Goal: Transaction & Acquisition: Purchase product/service

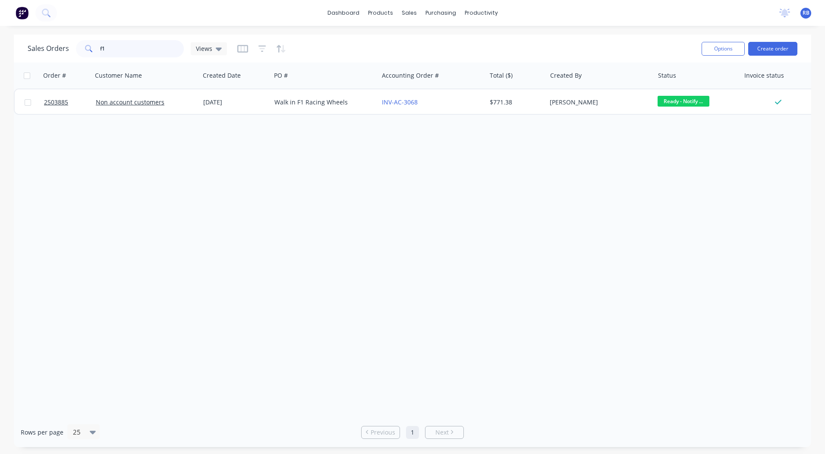
click at [15, 57] on div "Sales Orders f1 Views Options Create order" at bounding box center [412, 49] width 797 height 28
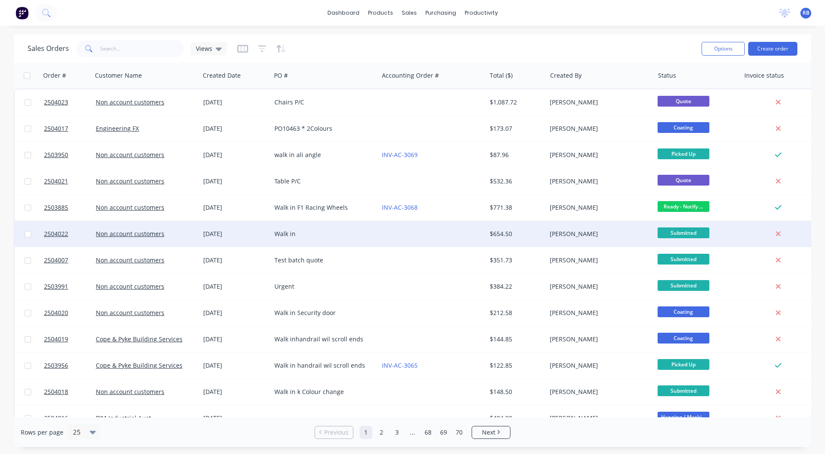
click at [475, 230] on div at bounding box center [431, 234] width 107 height 26
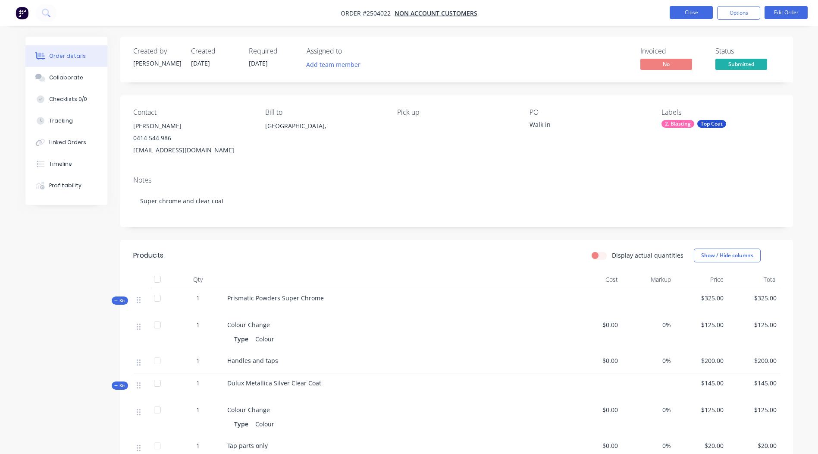
click at [698, 14] on button "Close" at bounding box center [691, 12] width 43 height 13
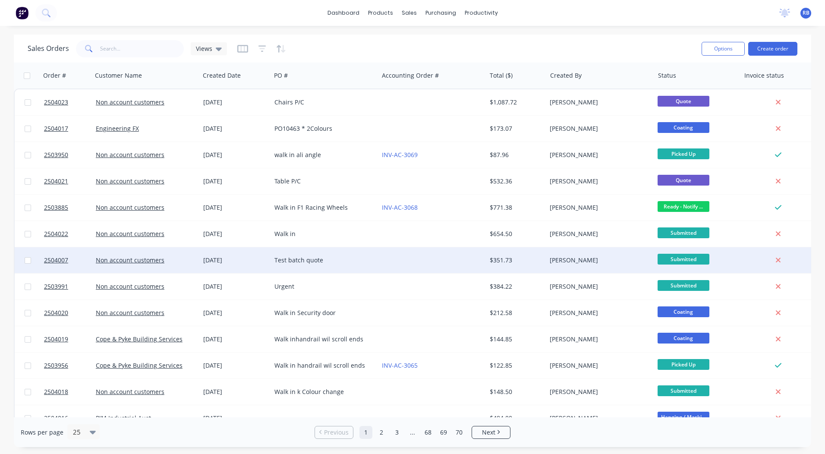
click at [346, 258] on div "Test batch quote" at bounding box center [322, 260] width 96 height 9
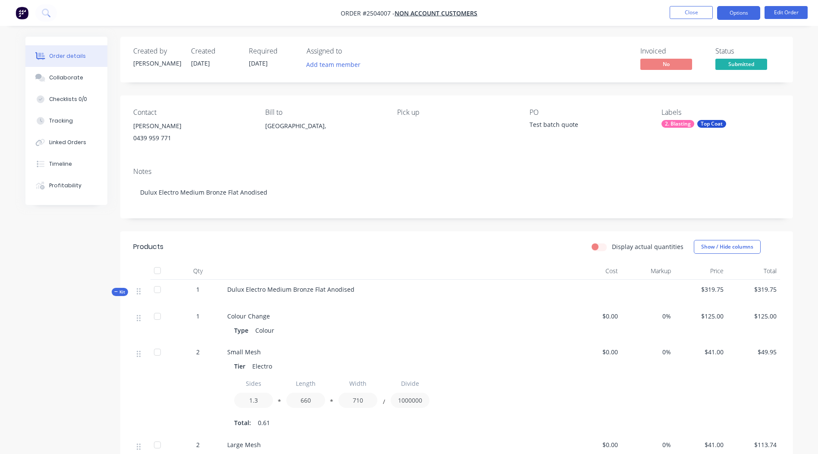
click at [737, 8] on button "Options" at bounding box center [739, 13] width 43 height 14
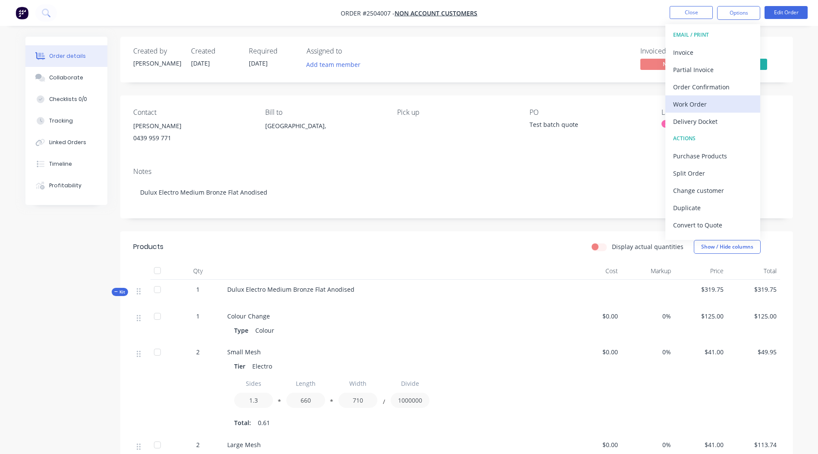
click at [716, 104] on div "Work Order" at bounding box center [713, 104] width 79 height 13
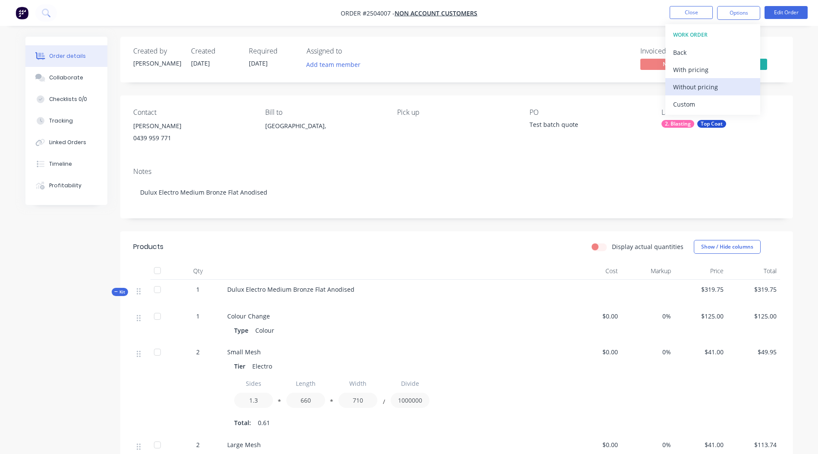
click at [714, 88] on div "Without pricing" at bounding box center [713, 87] width 79 height 13
click at [381, 161] on div "Notes Dulux Electro Medium Bronze Flat Anodised" at bounding box center [456, 190] width 673 height 58
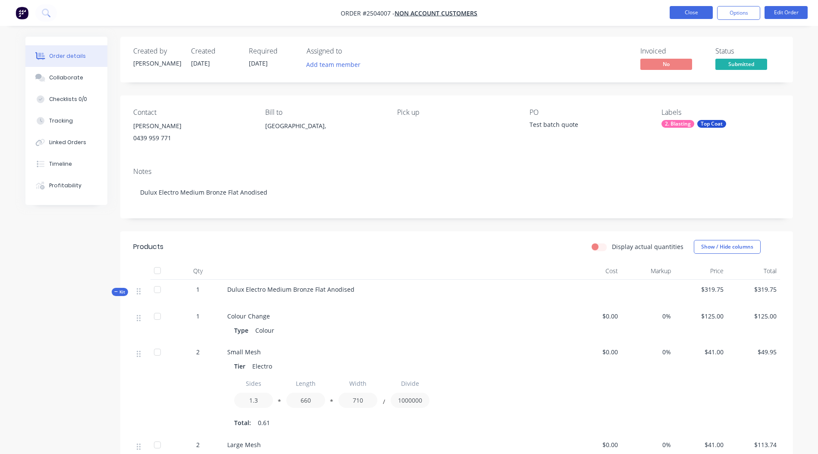
click at [699, 8] on button "Close" at bounding box center [691, 12] width 43 height 13
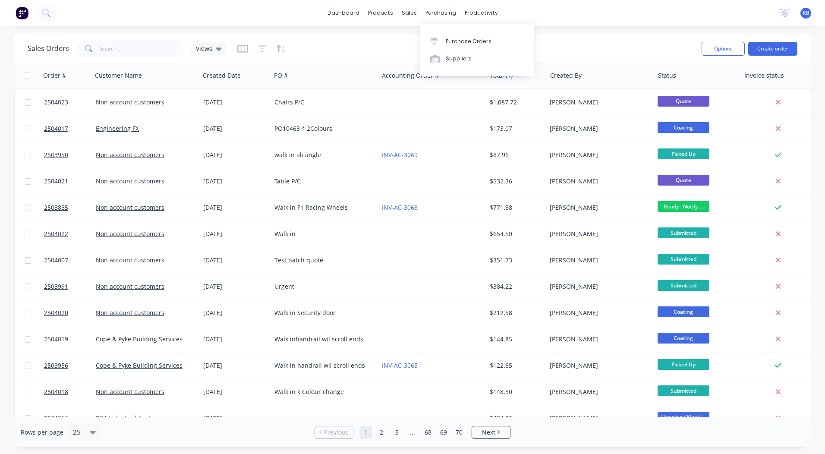
click at [653, 46] on div "Sales Orders Views" at bounding box center [361, 48] width 667 height 21
click at [574, 36] on div "Sales Orders Views Options Create order" at bounding box center [412, 49] width 797 height 28
click at [585, 48] on div "Sales Orders Views" at bounding box center [361, 48] width 667 height 21
click at [334, 15] on link "dashboard" at bounding box center [343, 12] width 41 height 13
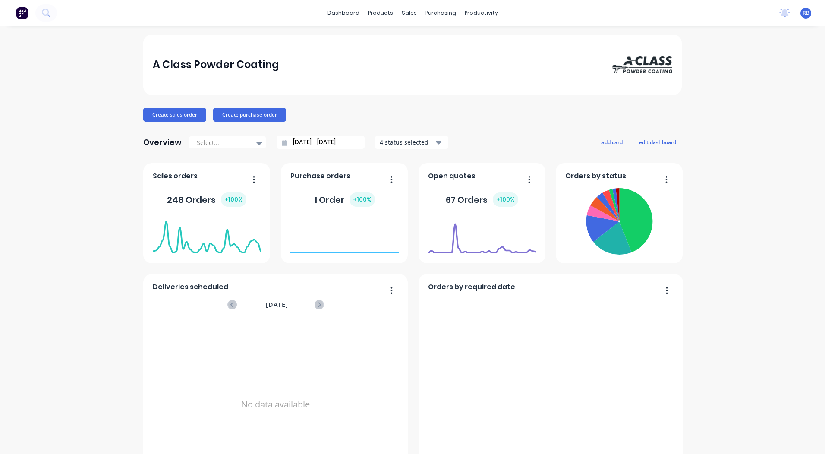
scroll to position [372, 0]
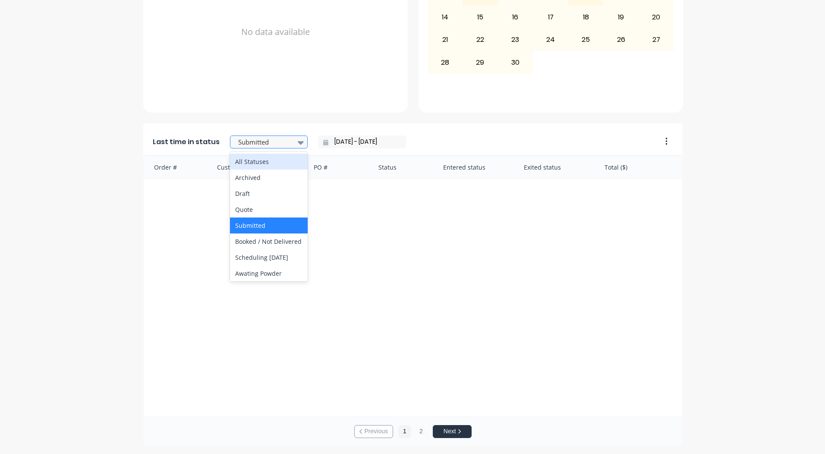
click at [271, 139] on div at bounding box center [264, 142] width 54 height 11
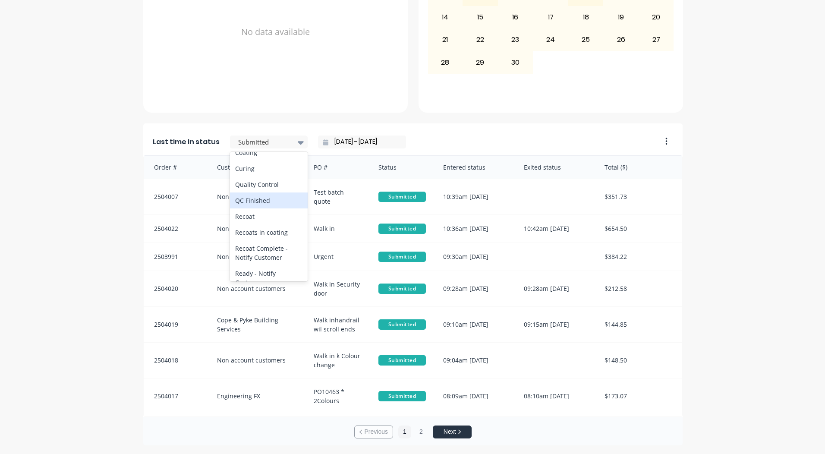
scroll to position [319, 0]
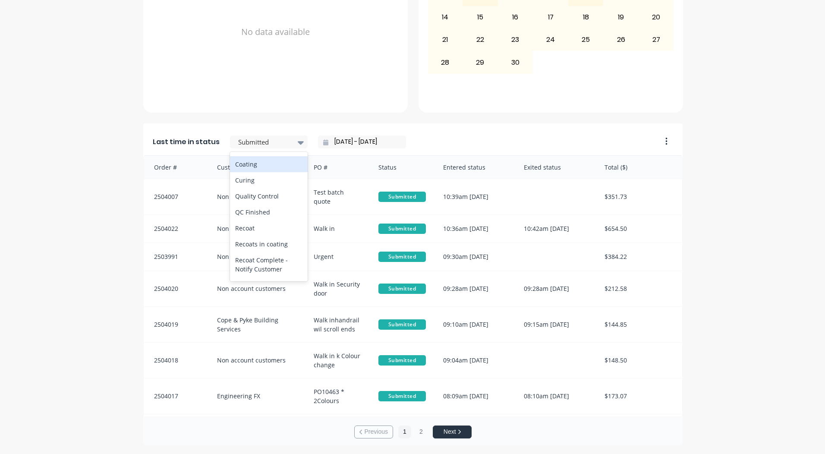
click at [255, 172] on div "Coating" at bounding box center [269, 164] width 78 height 16
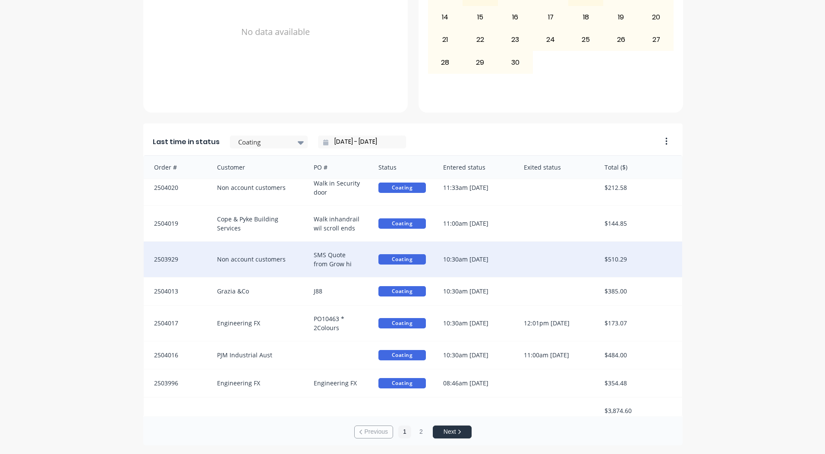
scroll to position [16, 0]
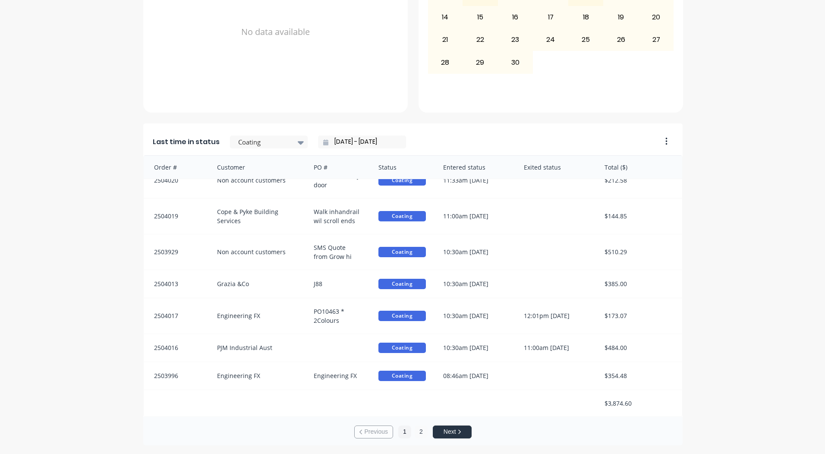
click at [415, 432] on button "2" at bounding box center [421, 431] width 13 height 13
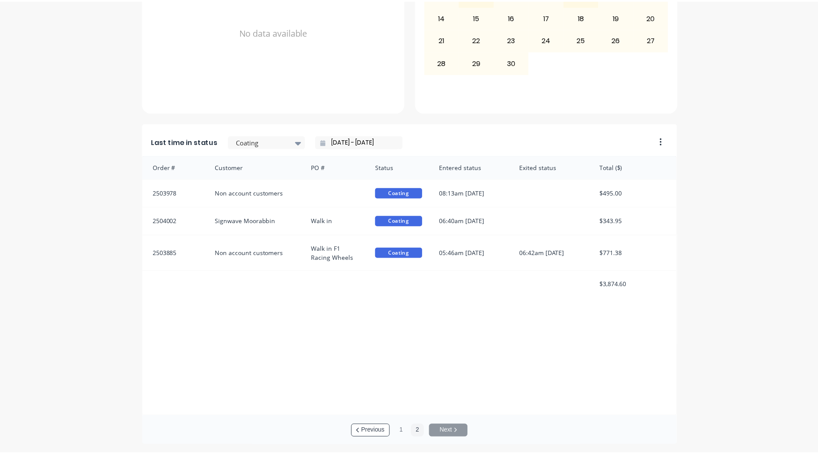
scroll to position [0, 0]
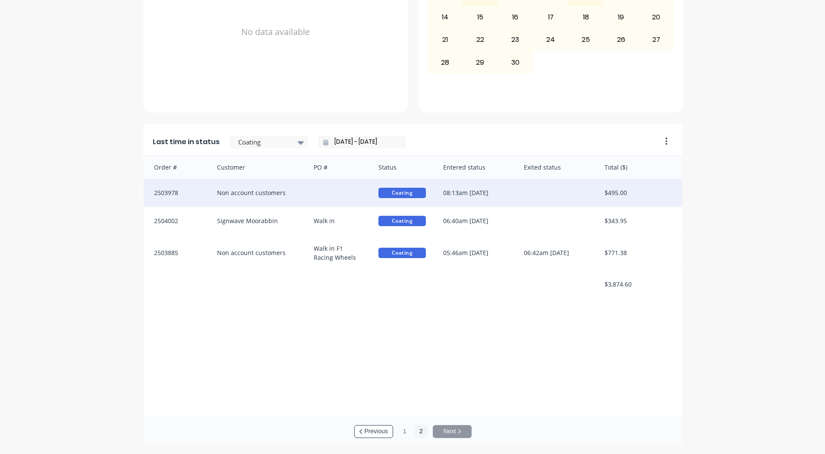
click at [479, 189] on div "08:13am [DATE]" at bounding box center [474, 193] width 81 height 28
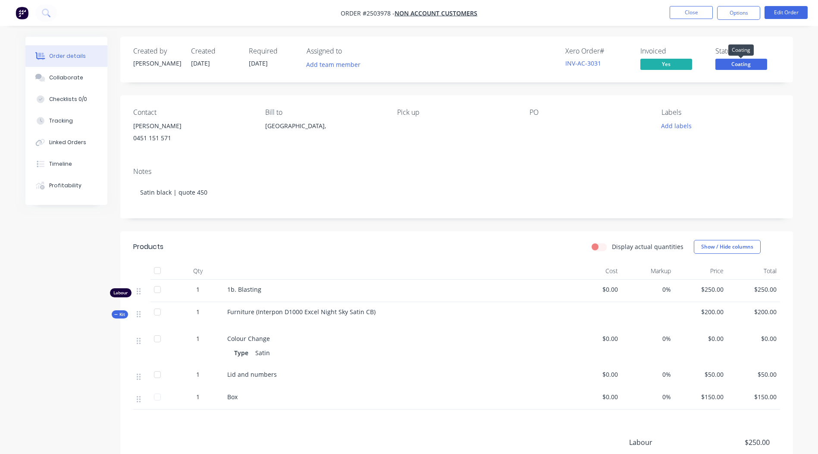
click at [742, 63] on span "Coating" at bounding box center [742, 64] width 52 height 11
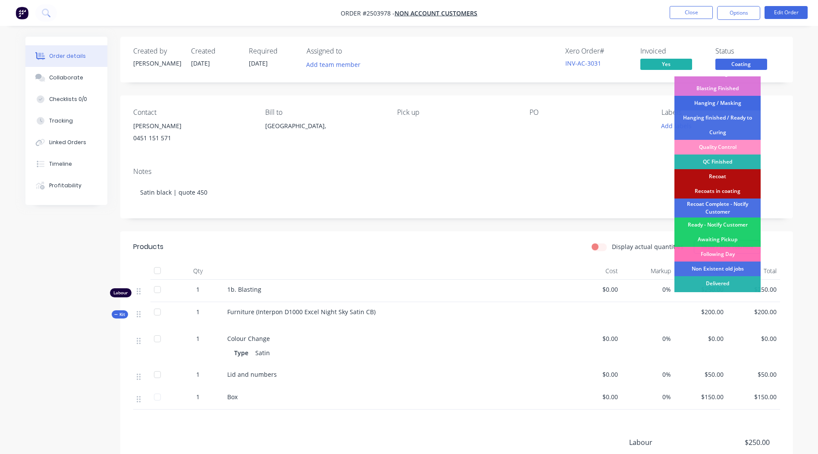
scroll to position [185, 0]
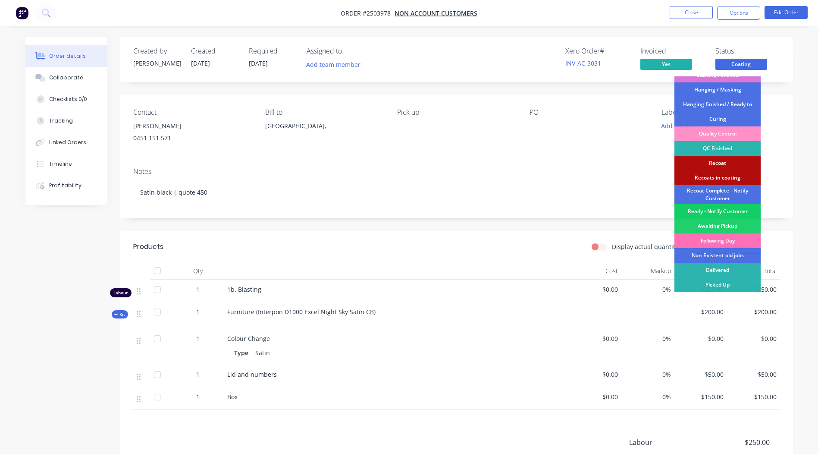
click at [714, 213] on div "Ready - Notify Customer" at bounding box center [718, 211] width 86 height 15
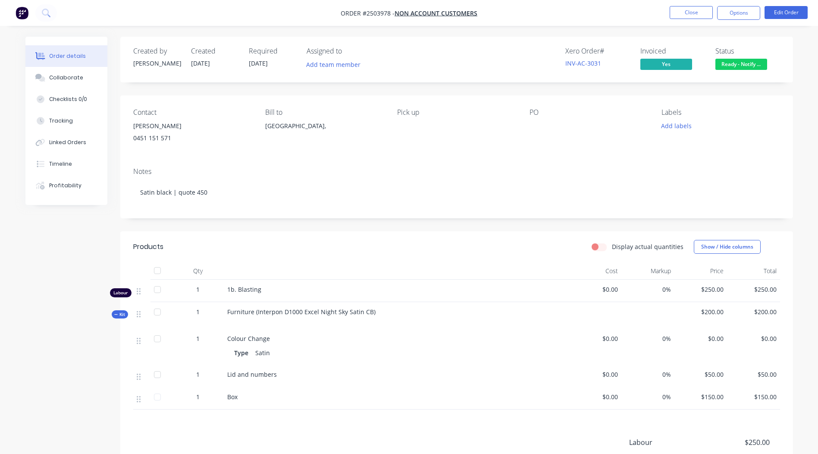
scroll to position [75, 0]
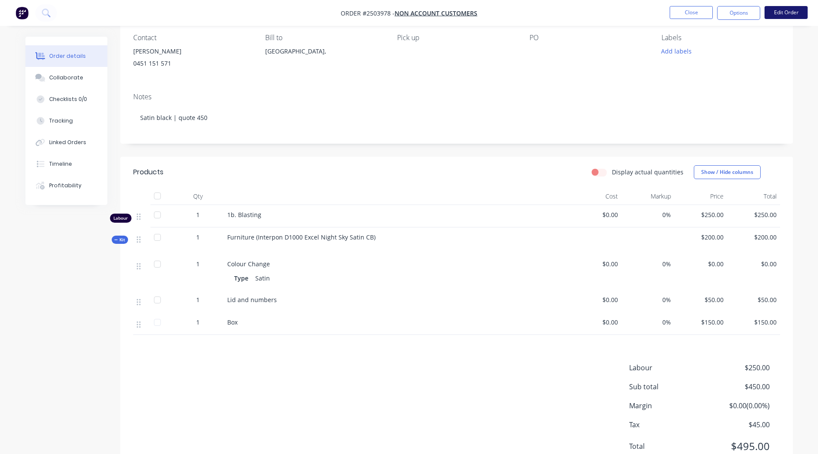
click at [801, 12] on button "Edit Order" at bounding box center [786, 12] width 43 height 13
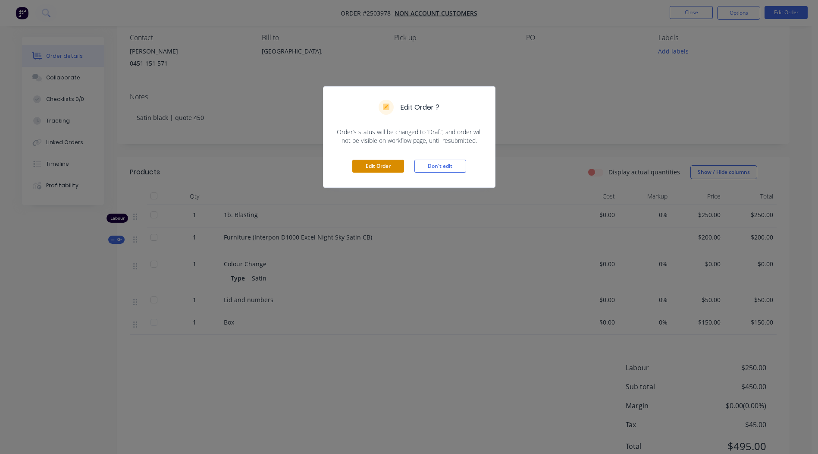
click at [375, 166] on button "Edit Order" at bounding box center [378, 166] width 52 height 13
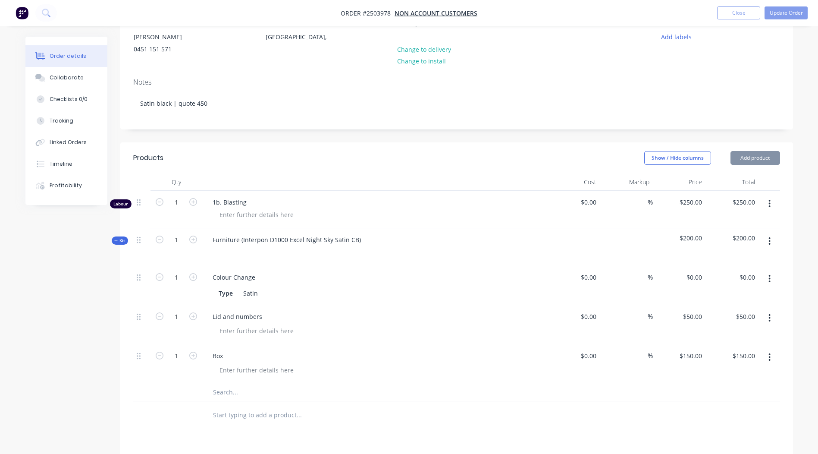
scroll to position [173, 0]
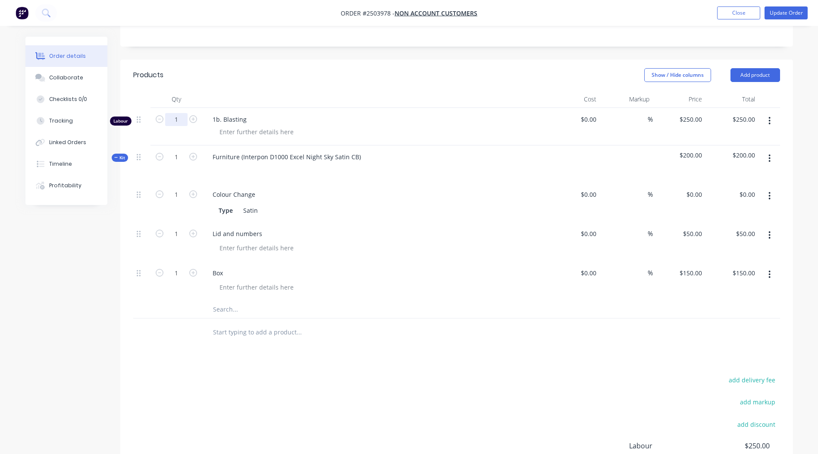
click at [176, 122] on input "1" at bounding box center [176, 119] width 22 height 13
type input "0.6667"
type input "$166.68"
click at [272, 89] on header "Products Show / Hide columns Add product" at bounding box center [456, 75] width 673 height 31
click at [787, 6] on nav "Order #2503978 - Non account customers Add product Close Update Order" at bounding box center [409, 13] width 818 height 26
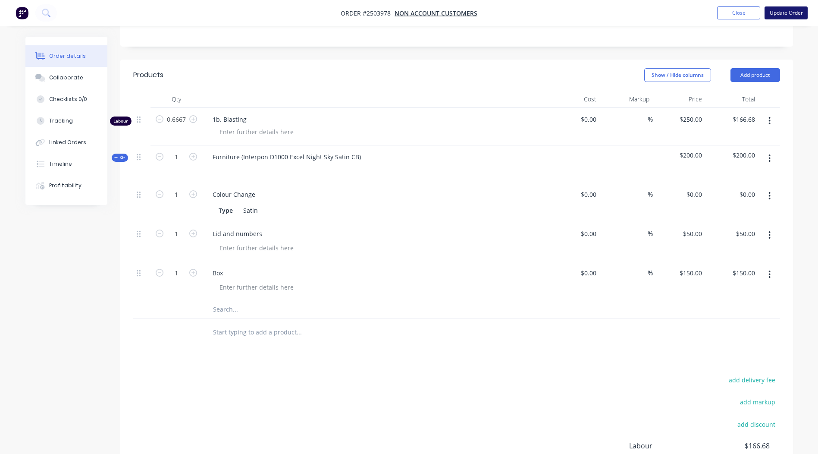
click at [787, 9] on button "Update Order" at bounding box center [786, 12] width 43 height 13
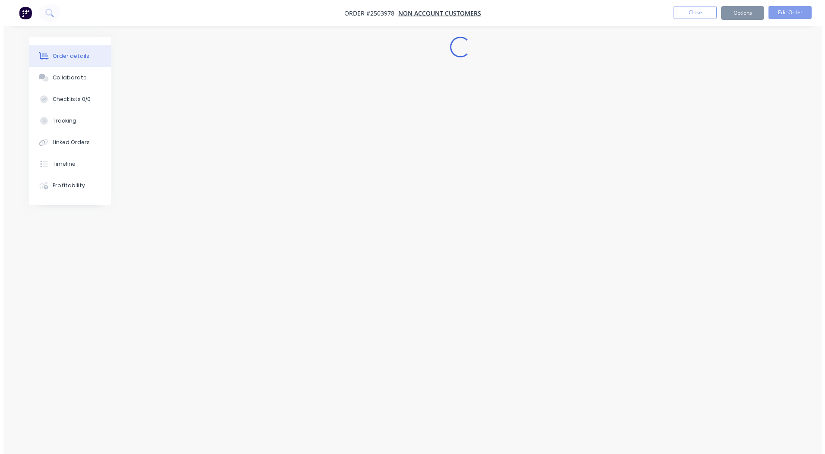
scroll to position [0, 0]
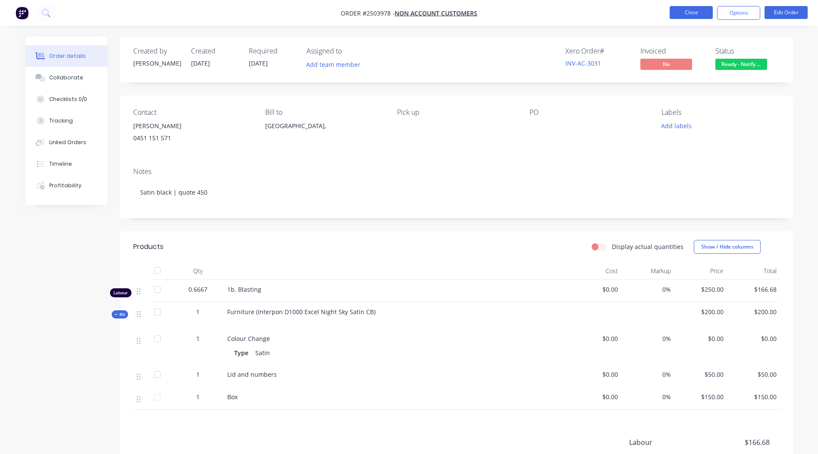
click at [699, 15] on button "Close" at bounding box center [691, 12] width 43 height 13
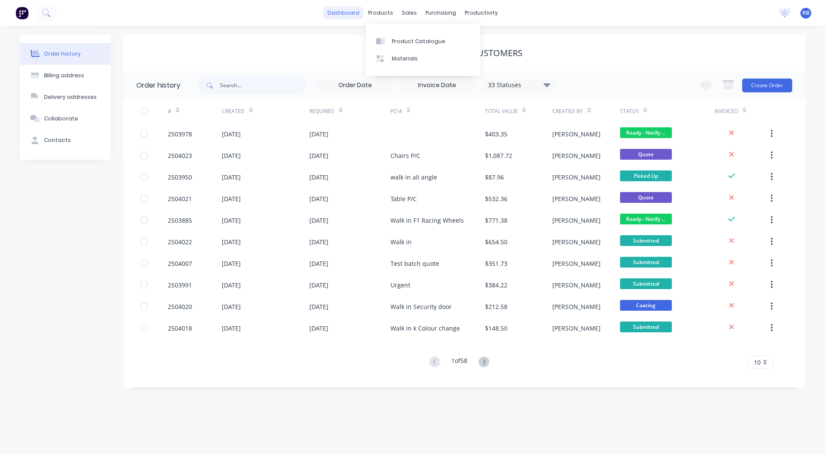
click at [359, 11] on link "dashboard" at bounding box center [343, 12] width 41 height 13
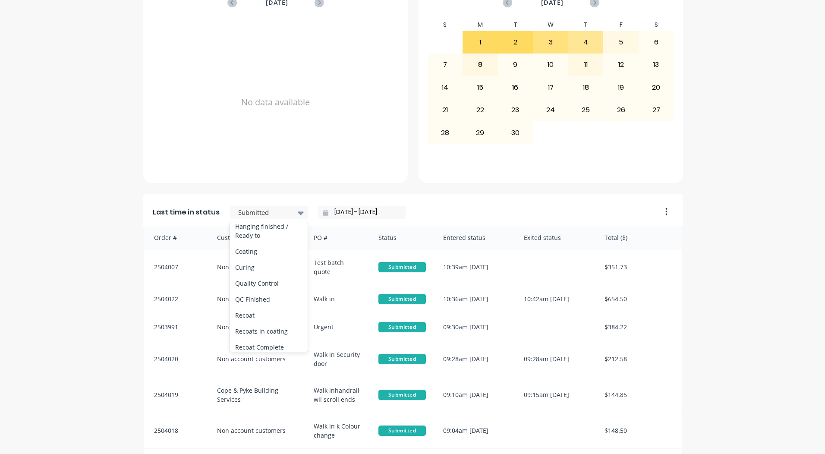
scroll to position [345, 0]
click at [257, 216] on div "Coating" at bounding box center [269, 208] width 78 height 16
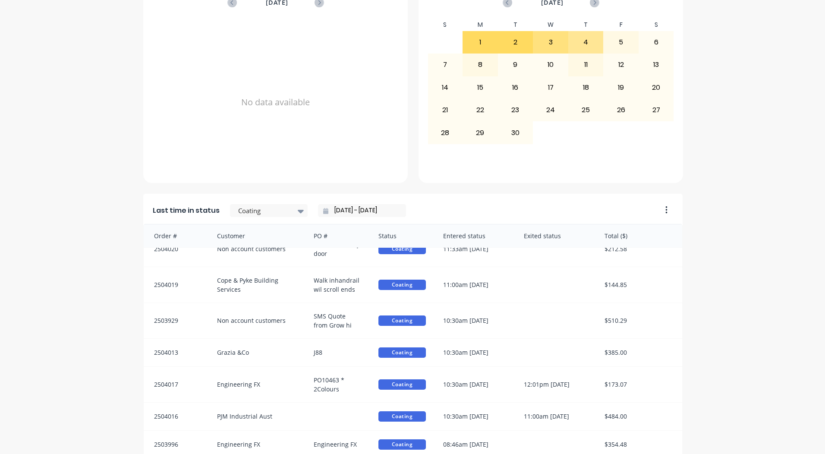
scroll to position [372, 0]
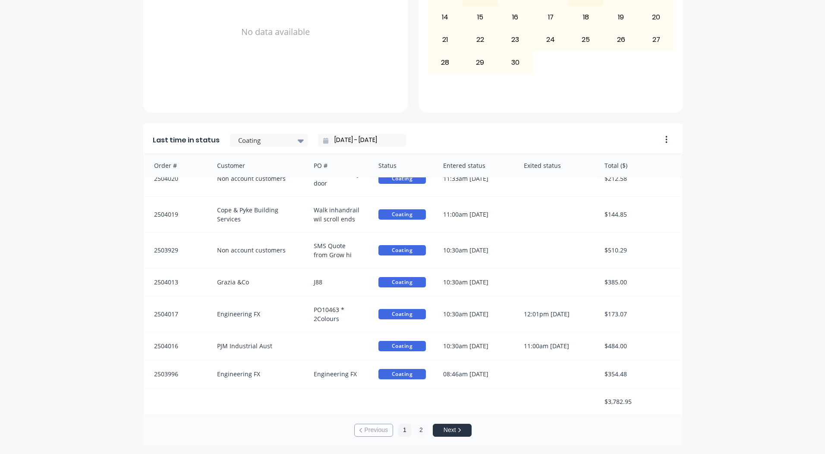
click at [417, 431] on button "2" at bounding box center [421, 430] width 13 height 13
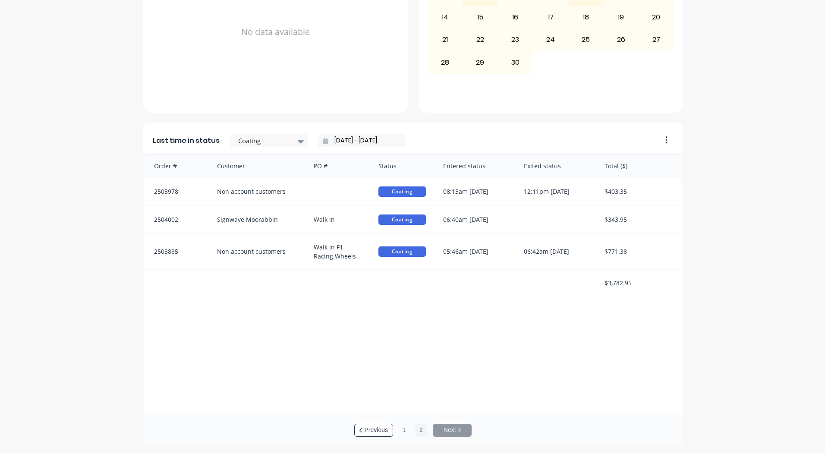
scroll to position [1, 0]
click at [403, 426] on button "1" at bounding box center [404, 430] width 13 height 13
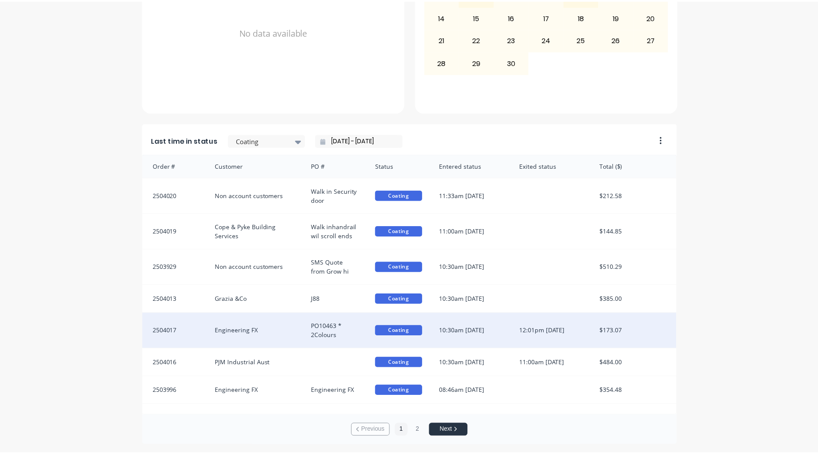
scroll to position [16, 0]
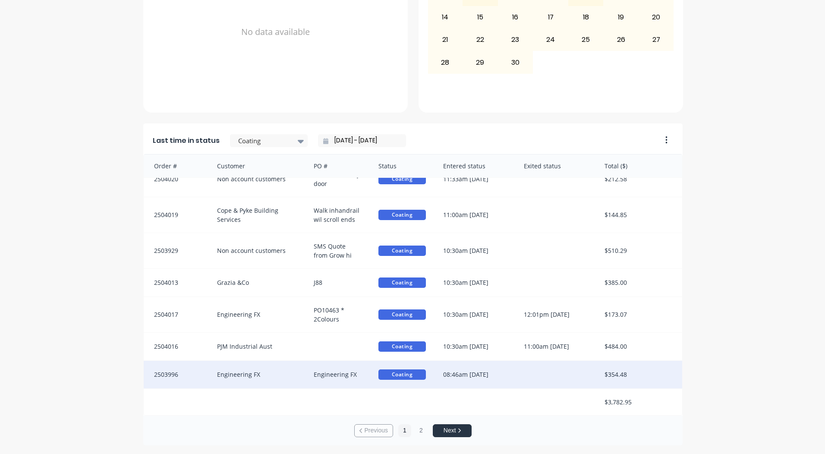
click at [478, 373] on div "08:46am [DATE]" at bounding box center [474, 375] width 81 height 28
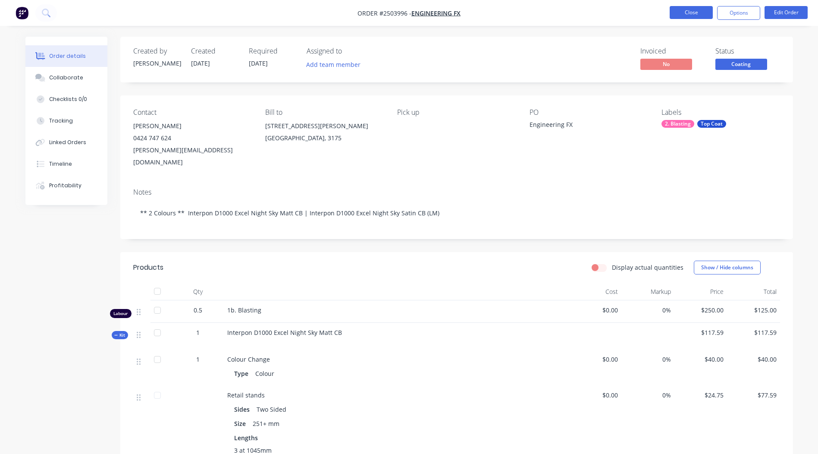
click at [698, 15] on button "Close" at bounding box center [691, 12] width 43 height 13
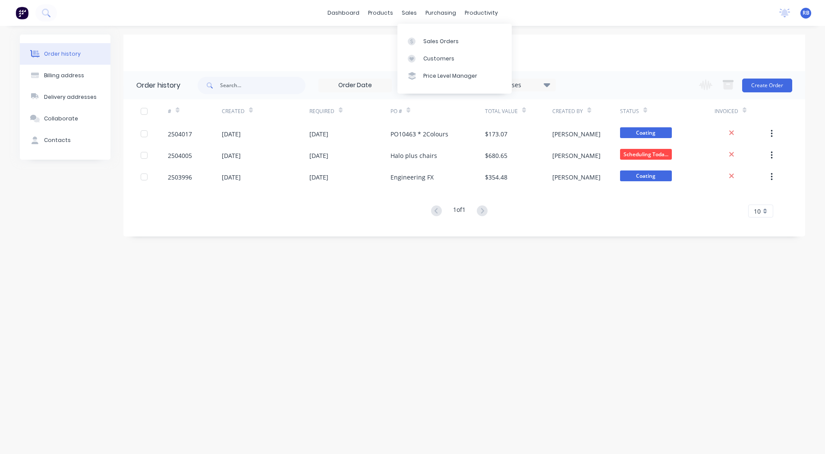
click at [419, 27] on div "Sales Orders Customers Price Level Manager" at bounding box center [454, 58] width 114 height 69
click at [420, 35] on link "Sales Orders" at bounding box center [454, 40] width 114 height 17
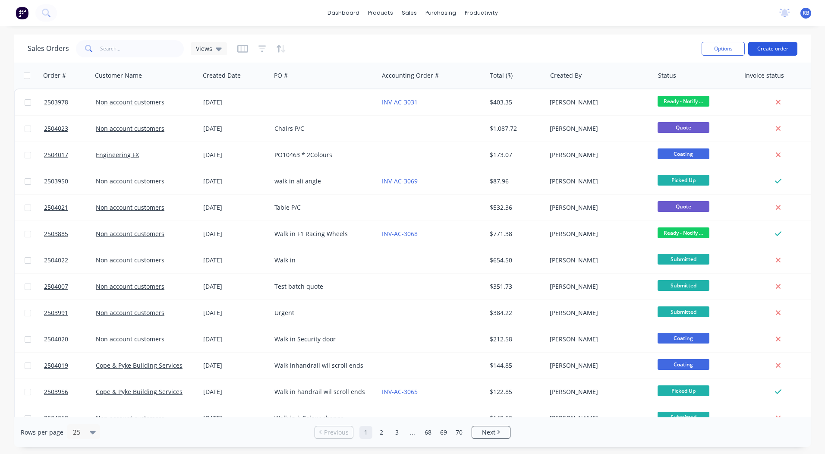
click at [750, 47] on button "Create order" at bounding box center [772, 49] width 49 height 14
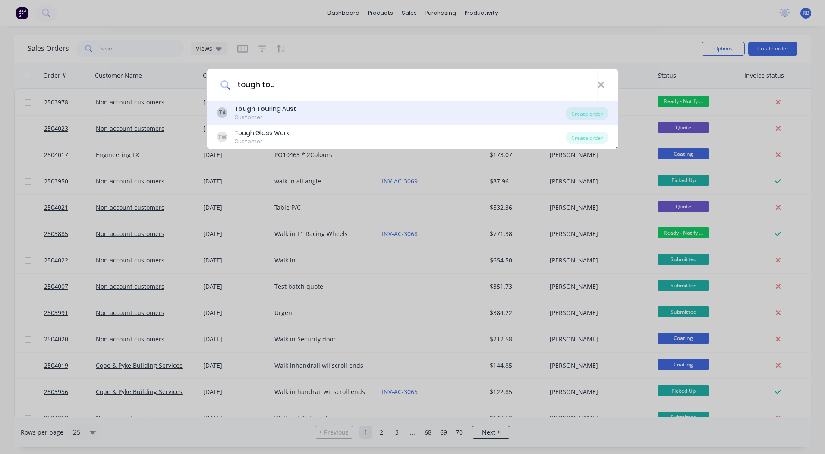
type input "tough tou"
click at [286, 116] on div "Customer" at bounding box center [265, 117] width 62 height 8
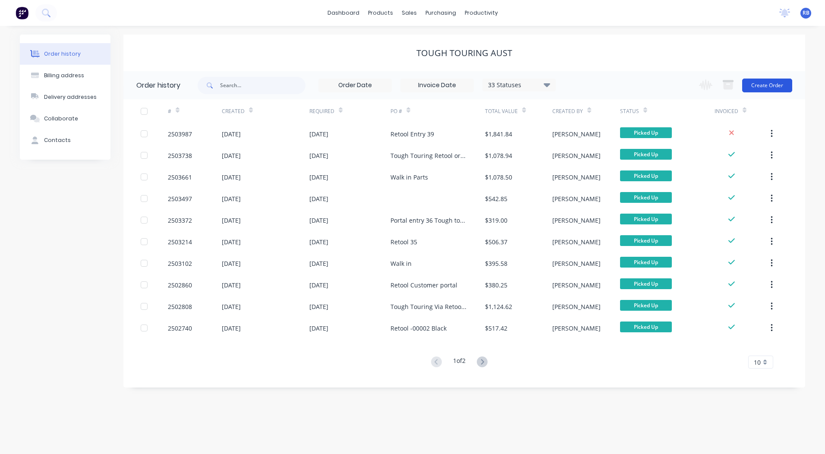
click at [782, 83] on button "Create Order" at bounding box center [767, 86] width 50 height 14
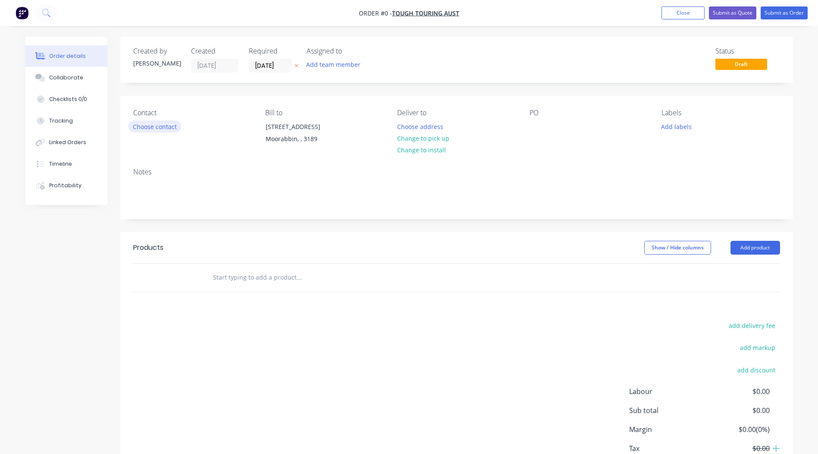
click at [168, 132] on button "Choose contact" at bounding box center [154, 126] width 53 height 12
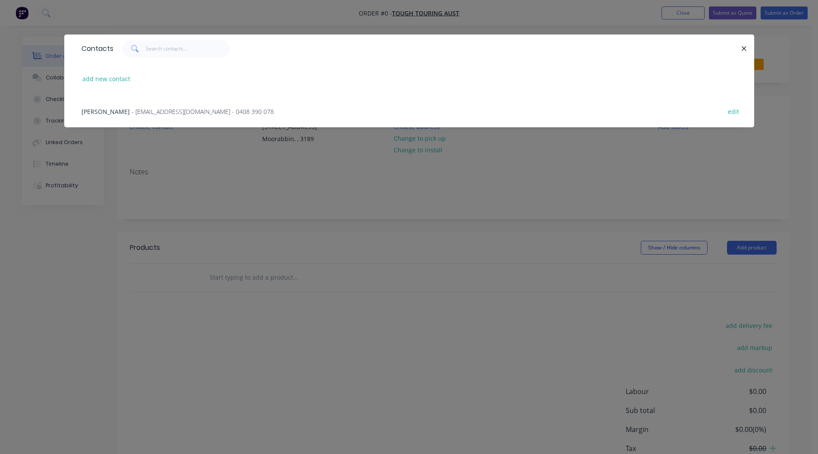
click at [132, 111] on span "- [EMAIL_ADDRESS][DOMAIN_NAME] - 0408 390 078" at bounding box center [203, 111] width 142 height 8
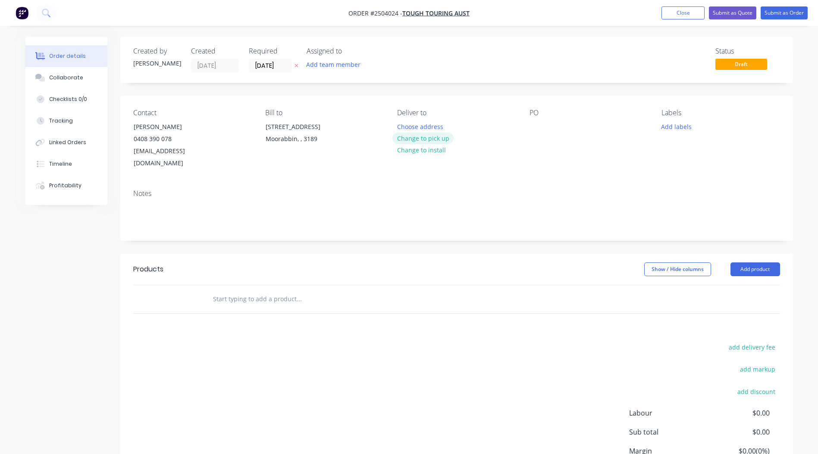
click at [414, 132] on button "Change to pick up" at bounding box center [423, 138] width 61 height 12
click at [538, 122] on div at bounding box center [537, 126] width 14 height 13
click at [196, 189] on div "Notes" at bounding box center [456, 193] width 647 height 8
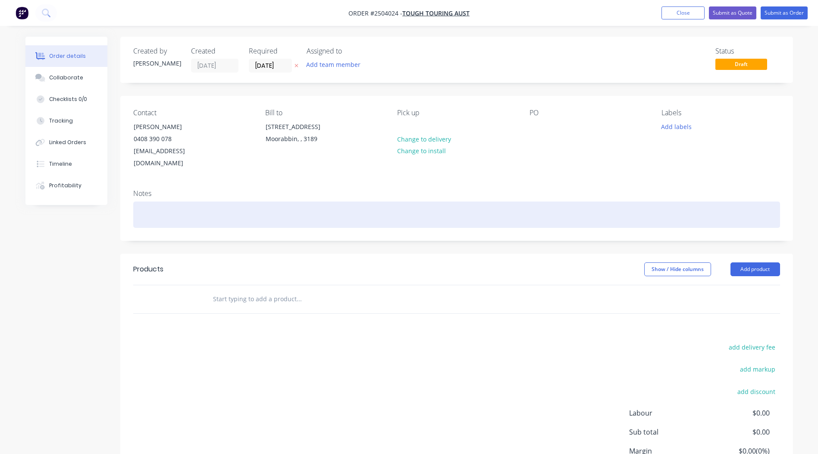
click at [200, 208] on div at bounding box center [456, 214] width 647 height 26
drag, startPoint x: 195, startPoint y: 209, endPoint x: 63, endPoint y: 207, distance: 132.0
click at [63, 207] on div "Created by [PERSON_NAME] Created [DATE] Required [DATE] Assigned to Add team me…" at bounding box center [409, 285] width 768 height 497
copy div "Structura black"
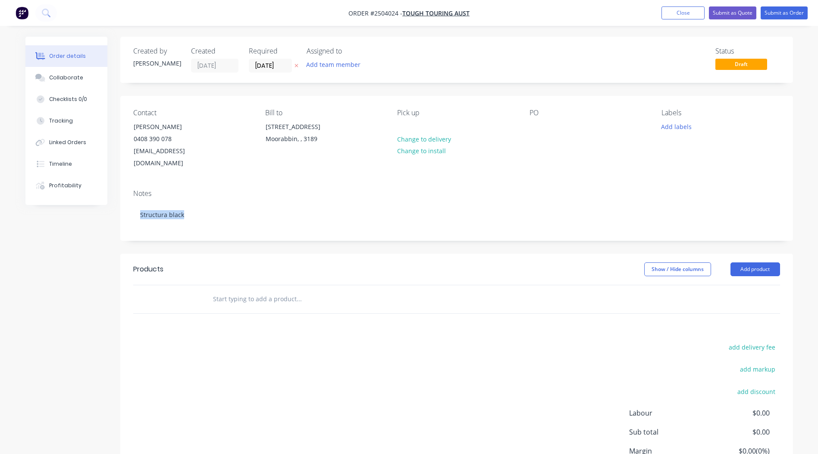
click at [418, 254] on header "Products Show / Hide columns Add product" at bounding box center [456, 269] width 673 height 31
click at [759, 262] on button "Add product" at bounding box center [756, 269] width 50 height 14
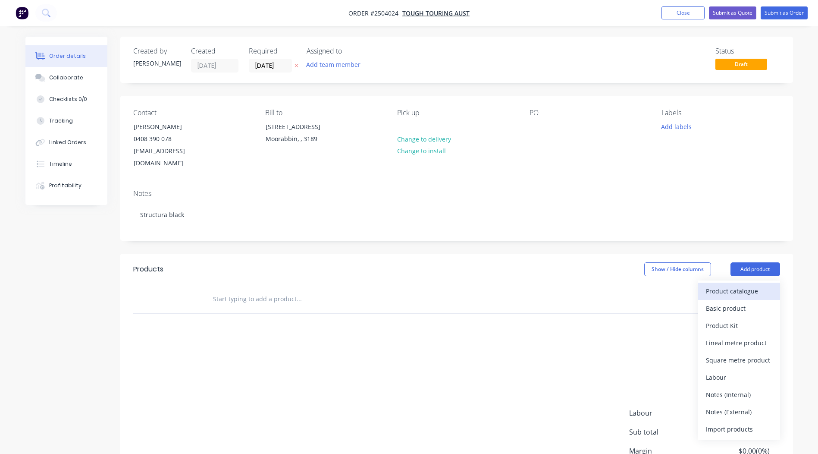
click at [754, 283] on button "Product catalogue" at bounding box center [740, 291] width 82 height 17
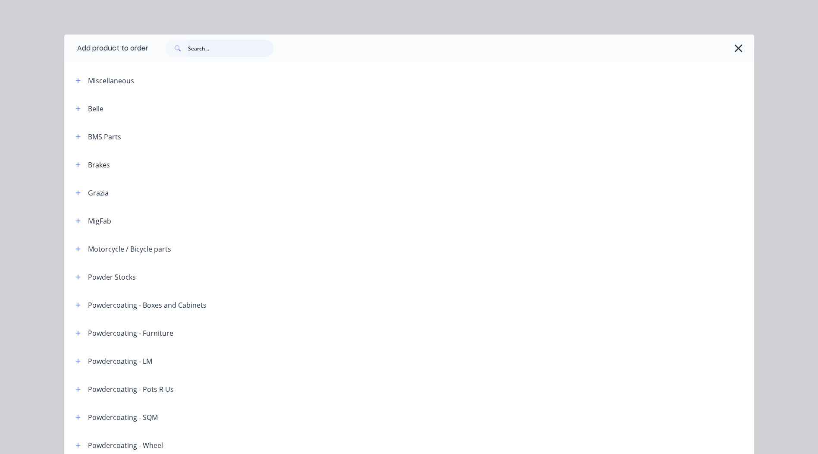
click at [200, 49] on input "text" at bounding box center [230, 48] width 85 height 17
paste input "Structura black"
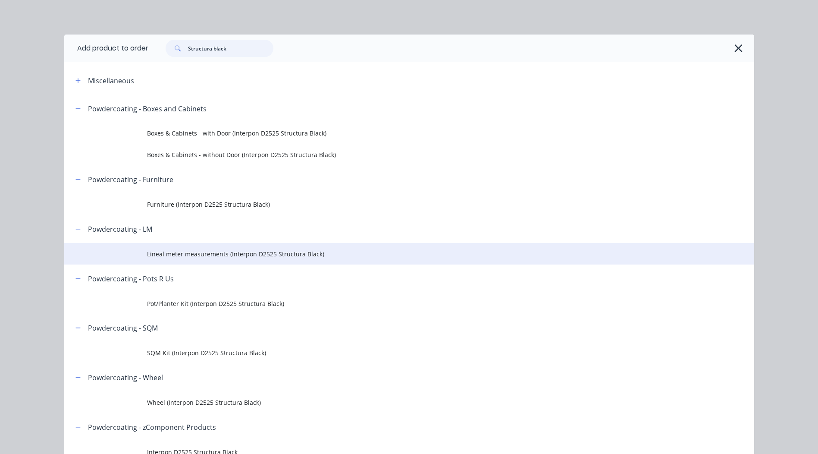
type input "Structura black"
click at [185, 244] on td "Lineal meter measurements (Interpon D2525 Structura Black)" at bounding box center [450, 254] width 607 height 22
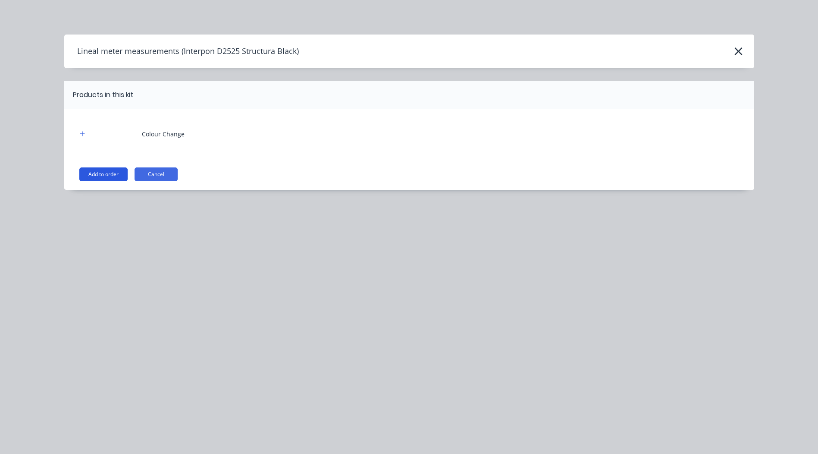
click at [109, 171] on button "Add to order" at bounding box center [103, 174] width 48 height 14
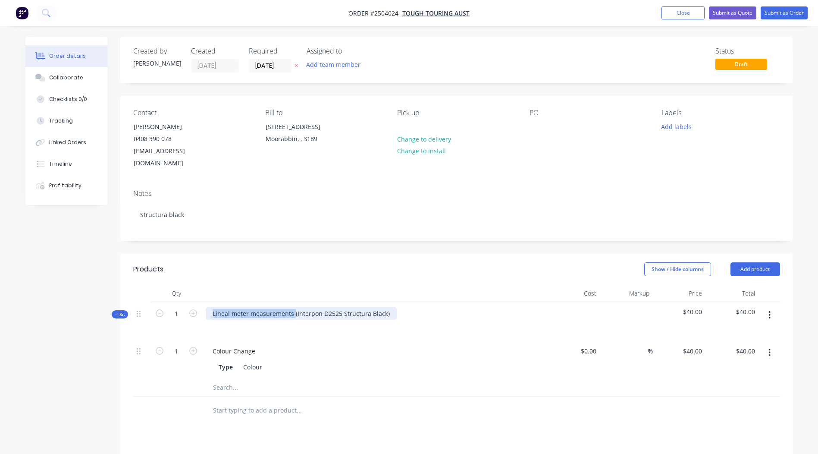
drag, startPoint x: 294, startPoint y: 297, endPoint x: -2, endPoint y: 338, distance: 298.4
click at [0, 338] on html "Order #2504024 - Tough Touring Aust Add product Close Submit as Quote Submit as…" at bounding box center [409, 322] width 818 height 645
click at [310, 302] on div "Interpon D2525 Structura Black)" at bounding box center [374, 321] width 345 height 38
click at [305, 307] on div "Interpon D2525 Structura Black)" at bounding box center [259, 313] width 106 height 13
click at [433, 271] on header "Products Show / Hide columns Add product" at bounding box center [456, 269] width 673 height 31
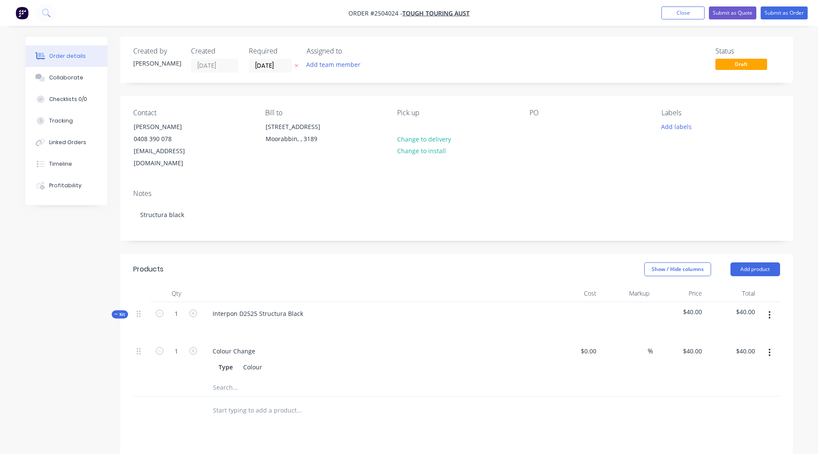
click at [774, 307] on button "button" at bounding box center [770, 315] width 20 height 16
click at [755, 329] on button "Add product to kit" at bounding box center [740, 337] width 82 height 17
click at [734, 366] on div "Product catalogue" at bounding box center [739, 372] width 66 height 13
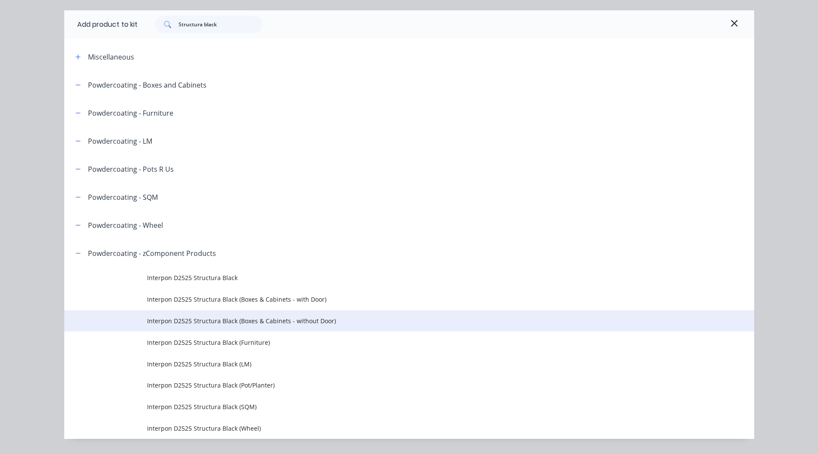
scroll to position [47, 0]
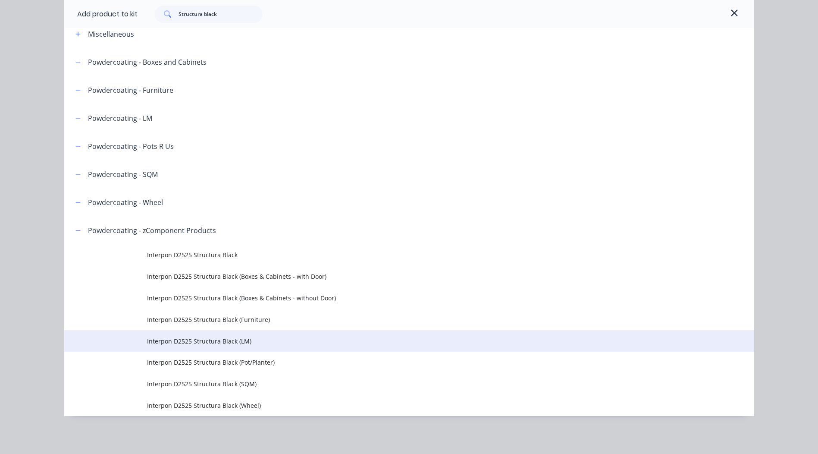
click at [244, 345] on span "Interpon D2525 Structura Black (LM)" at bounding box center [390, 341] width 486 height 9
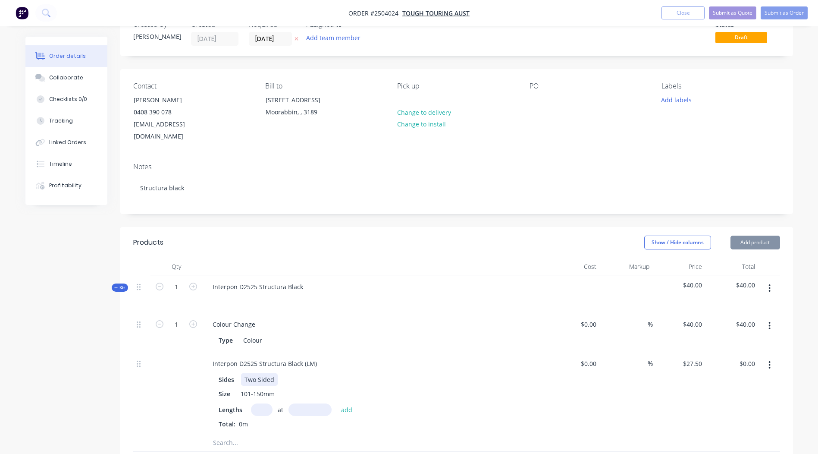
scroll to position [129, 0]
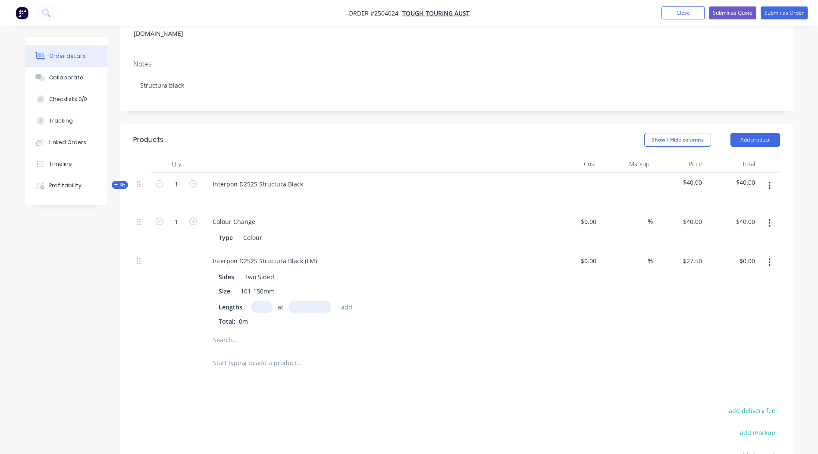
click at [263, 301] on input "text" at bounding box center [262, 307] width 22 height 13
type input "2"
click at [290, 301] on input "text" at bounding box center [310, 307] width 43 height 13
type input "2000"
click at [337, 301] on button "add" at bounding box center [347, 307] width 20 height 12
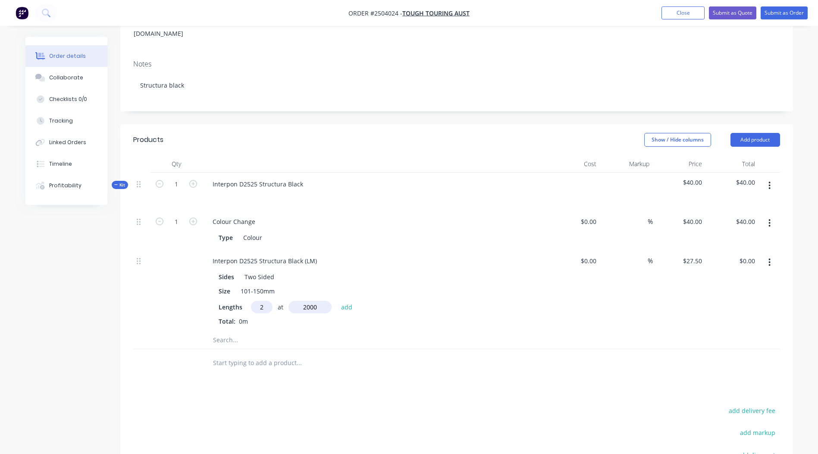
type input "$110.00"
drag, startPoint x: 319, startPoint y: 247, endPoint x: 0, endPoint y: 302, distance: 324.0
click at [0, 290] on html "Order #2504024 - Tough Touring Aust Add product Close Submit as Quote Submit as…" at bounding box center [409, 241] width 818 height 741
click at [581, 363] on div at bounding box center [456, 377] width 647 height 28
click at [768, 178] on button "button" at bounding box center [770, 186] width 20 height 16
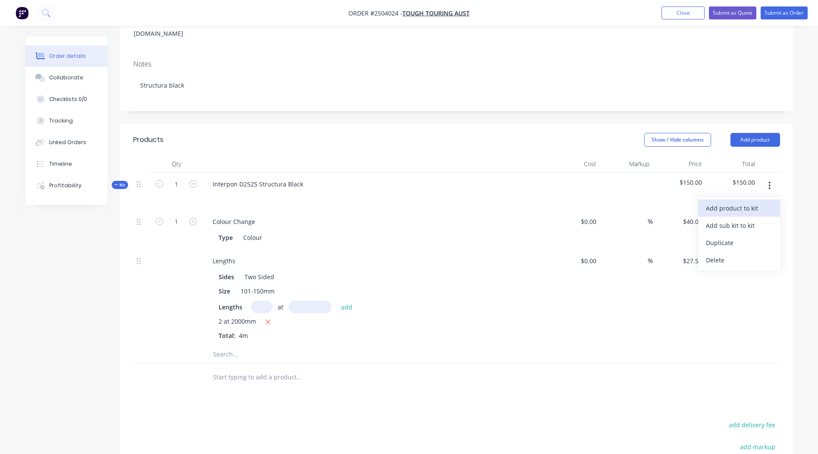
click at [752, 202] on div "Add product to kit" at bounding box center [739, 208] width 66 height 13
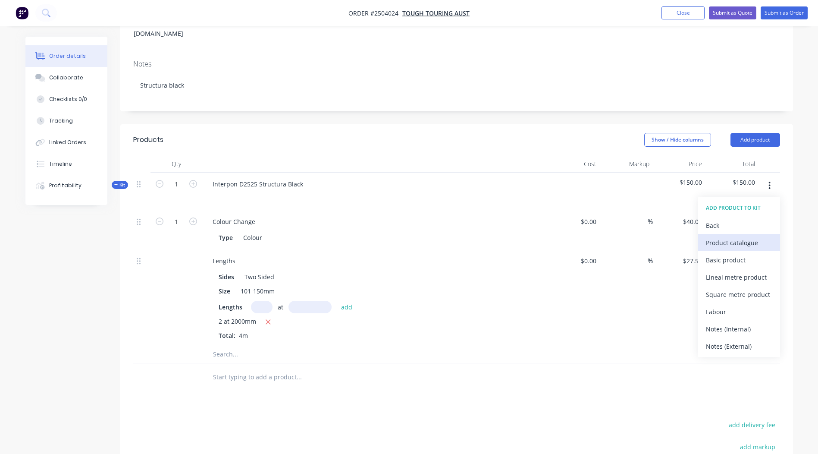
click at [736, 236] on div "Product catalogue" at bounding box center [739, 242] width 66 height 13
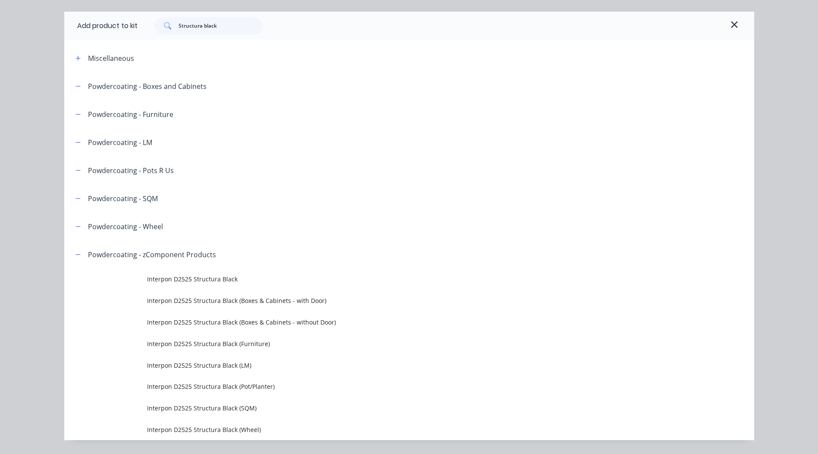
scroll to position [0, 0]
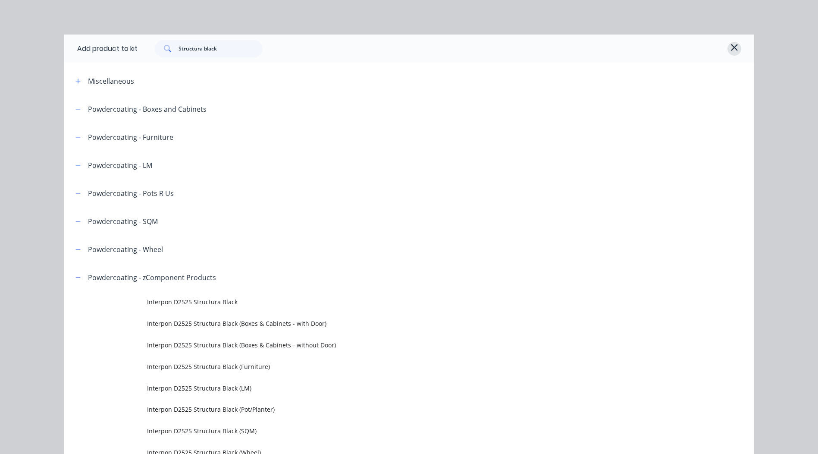
click at [732, 48] on icon "button" at bounding box center [734, 47] width 6 height 6
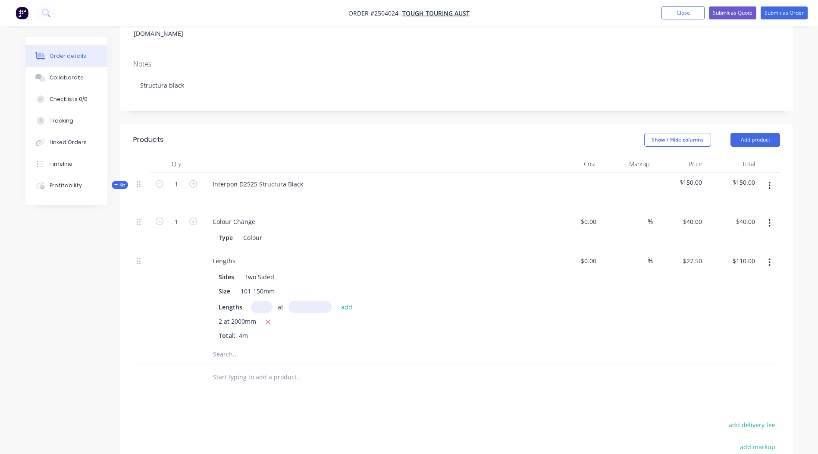
click at [775, 178] on button "button" at bounding box center [770, 186] width 20 height 16
click at [744, 202] on button "Add product to kit" at bounding box center [740, 207] width 82 height 17
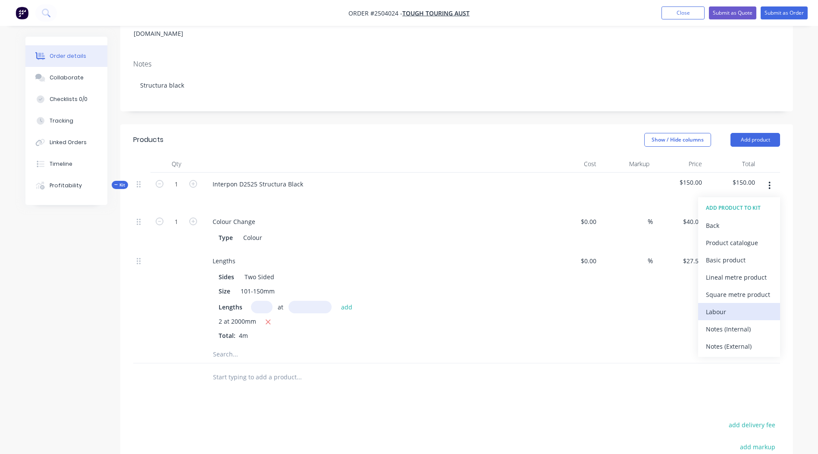
click at [727, 305] on div "Labour" at bounding box center [739, 311] width 66 height 13
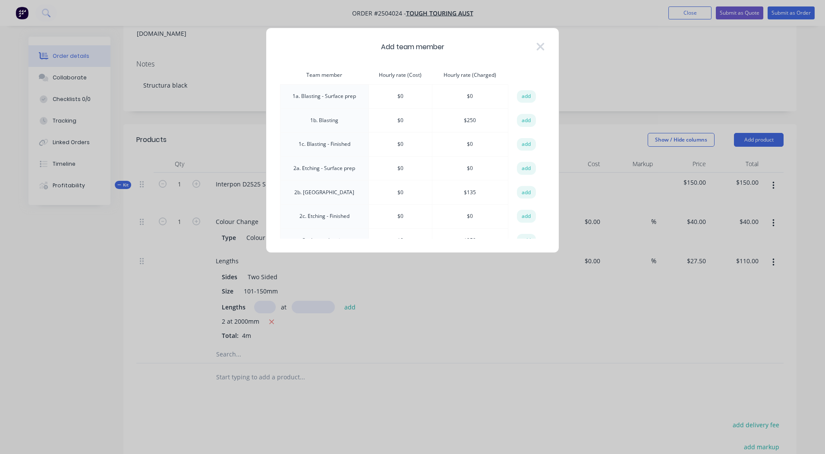
click at [533, 122] on td "add" at bounding box center [526, 120] width 36 height 24
click at [526, 122] on button "add" at bounding box center [526, 120] width 19 height 13
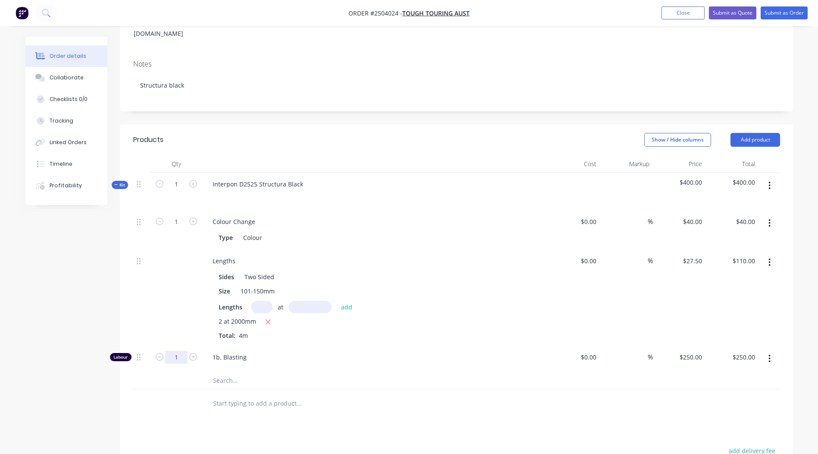
click at [184, 351] on input "1" at bounding box center [176, 357] width 22 height 13
type input "0.1667"
type input "$41.68"
click at [545, 412] on div "Products Show / Hide columns Add product Qty Cost Markup Price Total Kit 1 Inte…" at bounding box center [456, 374] width 673 height 500
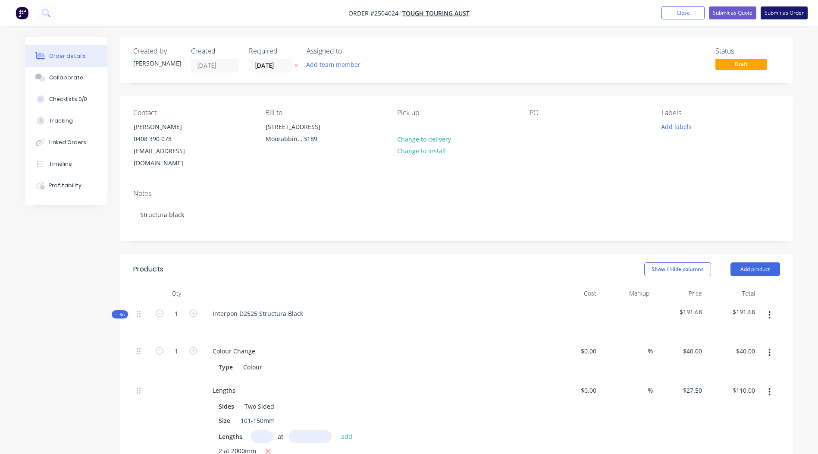
click at [778, 11] on button "Submit as Order" at bounding box center [784, 12] width 47 height 13
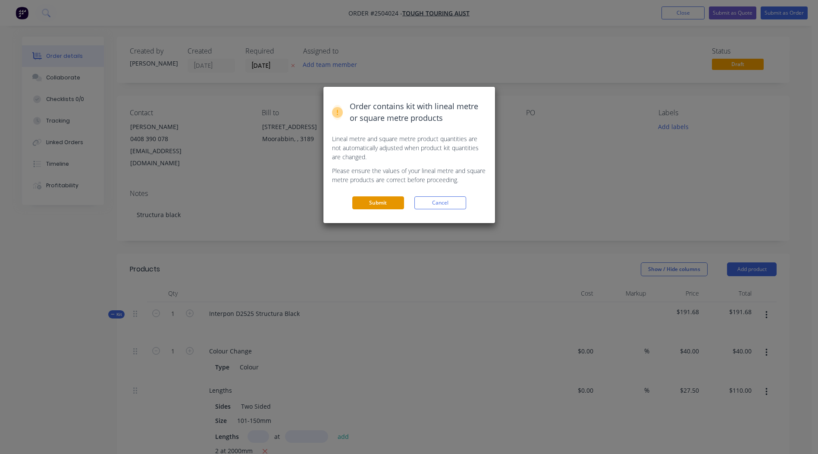
click at [375, 202] on button "Submit" at bounding box center [378, 202] width 52 height 13
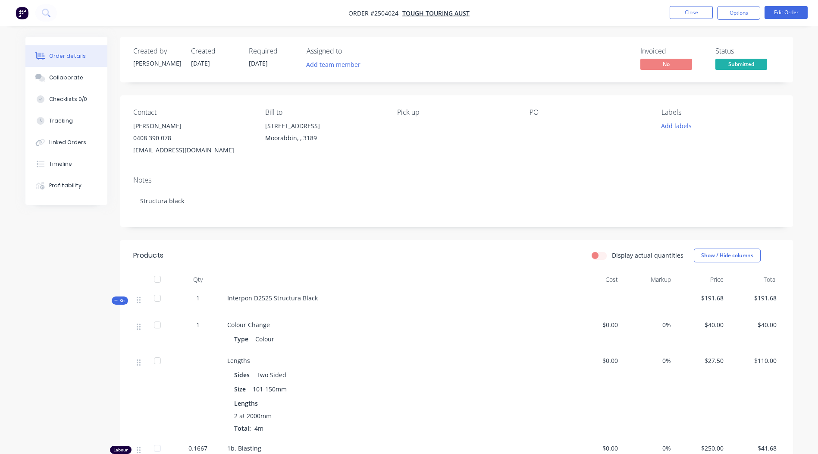
click at [730, 59] on span "Submitted" at bounding box center [742, 64] width 52 height 11
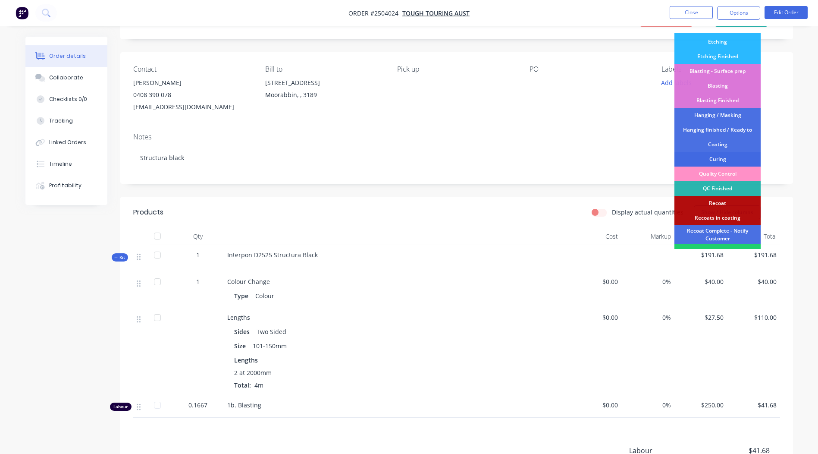
scroll to position [98, 0]
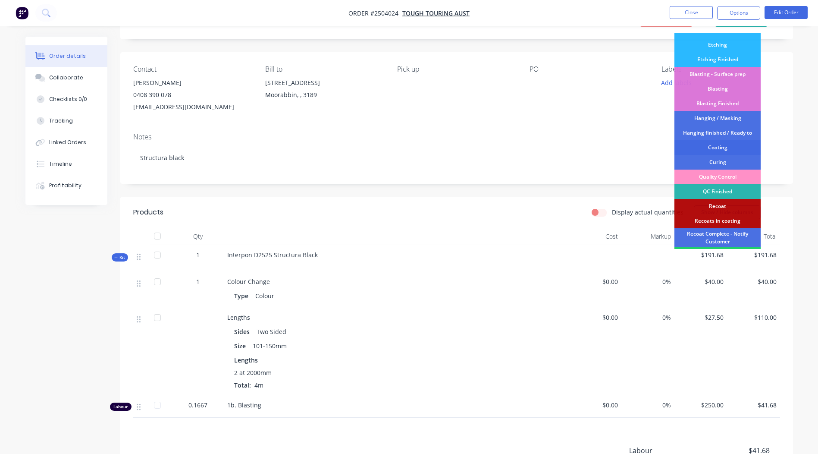
click at [727, 145] on div "Coating" at bounding box center [718, 147] width 86 height 15
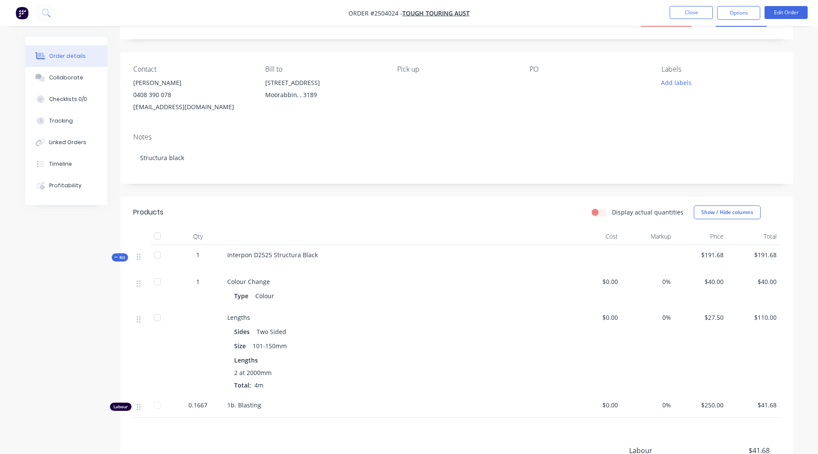
scroll to position [0, 0]
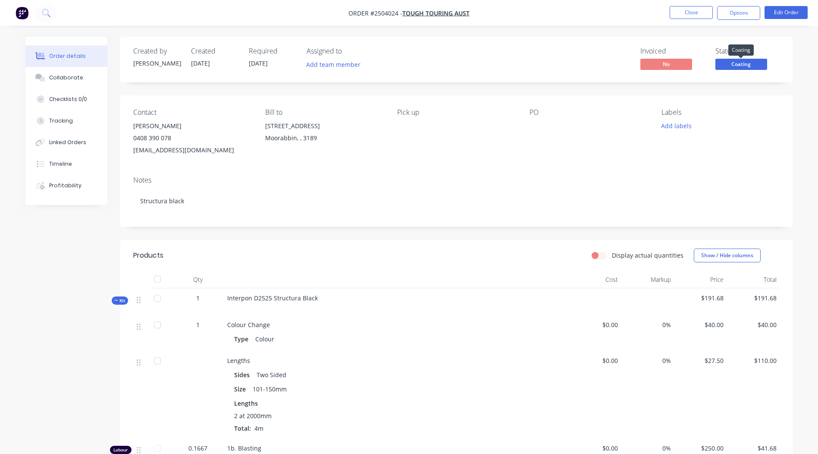
click at [751, 61] on span "Coating" at bounding box center [742, 64] width 52 height 11
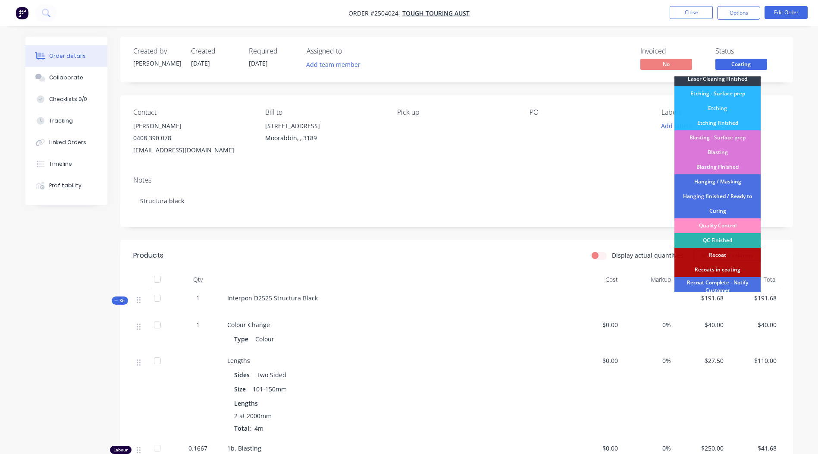
scroll to position [185, 0]
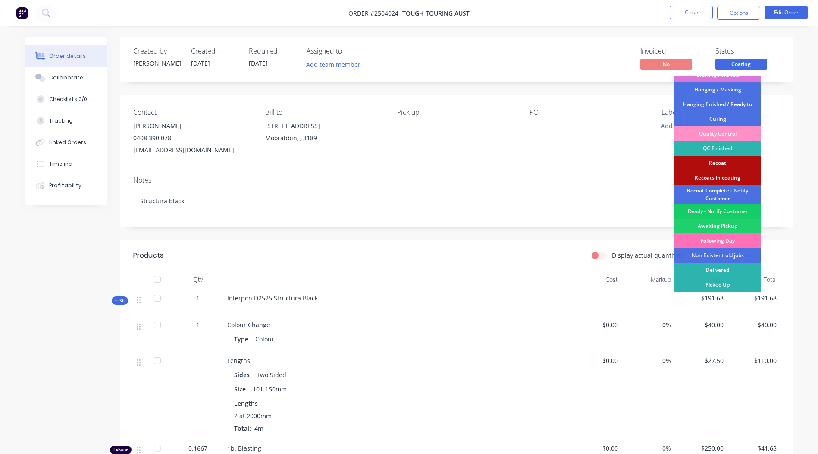
click at [721, 211] on div "Ready - Notify Customer" at bounding box center [718, 211] width 86 height 15
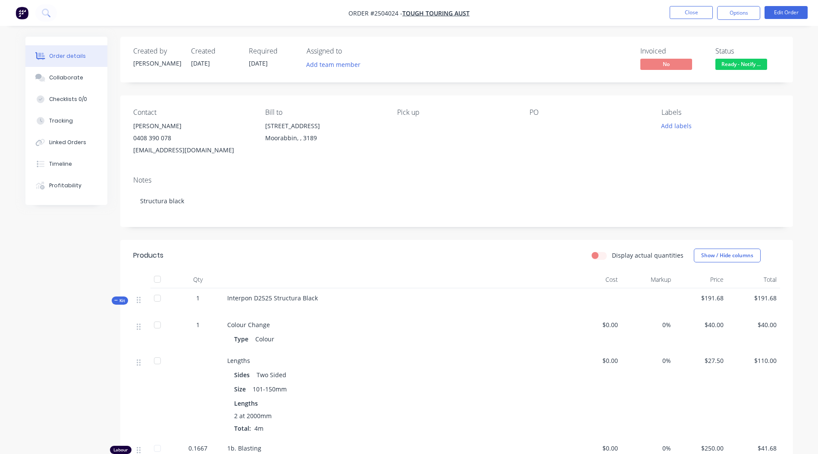
click at [695, 20] on nav "Order #2504024 - Tough Touring Aust Close Options Edit Order" at bounding box center [409, 13] width 818 height 26
click at [695, 15] on button "Close" at bounding box center [691, 12] width 43 height 13
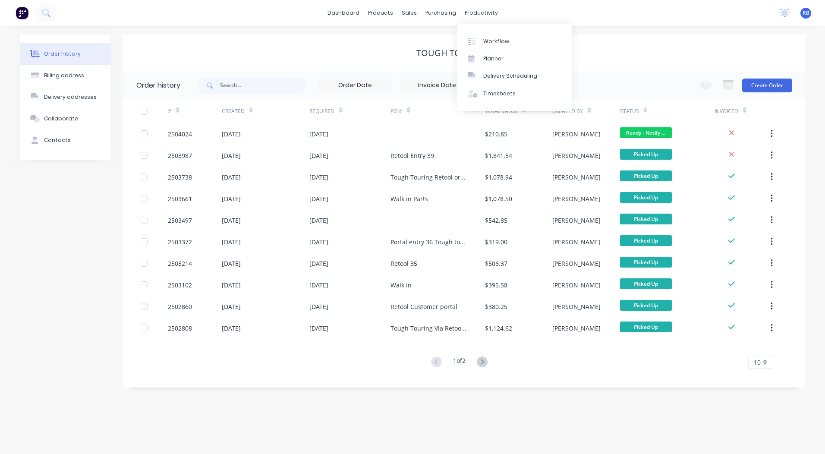
click at [584, 13] on div "dashboard products sales purchasing productivity dashboard products Product Cat…" at bounding box center [412, 13] width 825 height 26
click at [763, 83] on button "Create Order" at bounding box center [767, 86] width 50 height 14
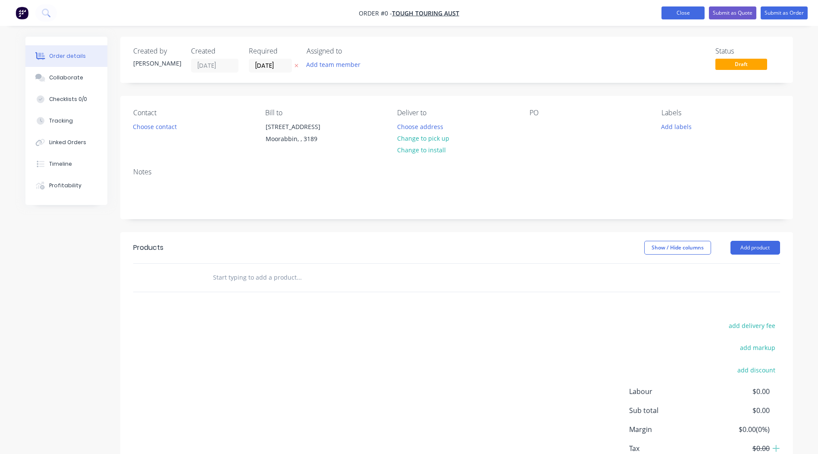
click at [682, 13] on button "Close" at bounding box center [683, 12] width 43 height 13
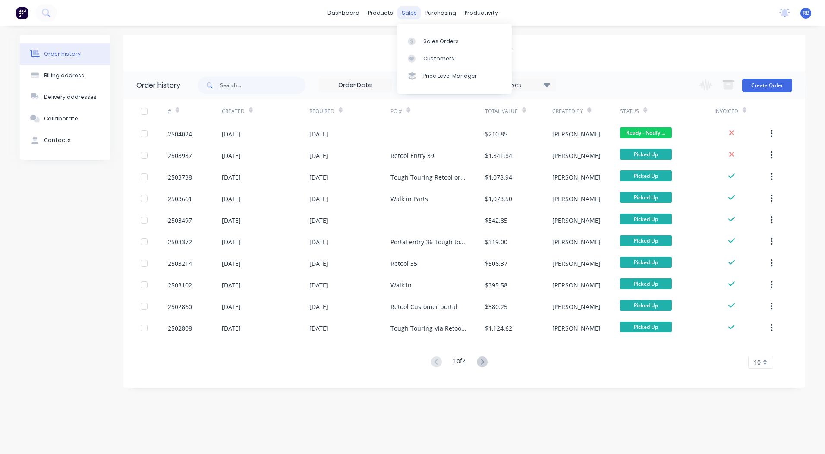
click at [405, 12] on div "sales" at bounding box center [409, 12] width 24 height 13
click at [424, 38] on div "Sales Orders" at bounding box center [440, 42] width 35 height 8
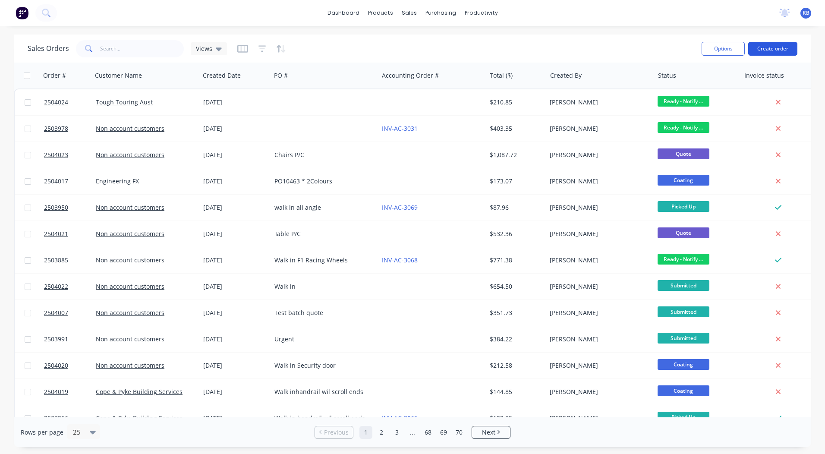
click at [779, 43] on button "Create order" at bounding box center [772, 49] width 49 height 14
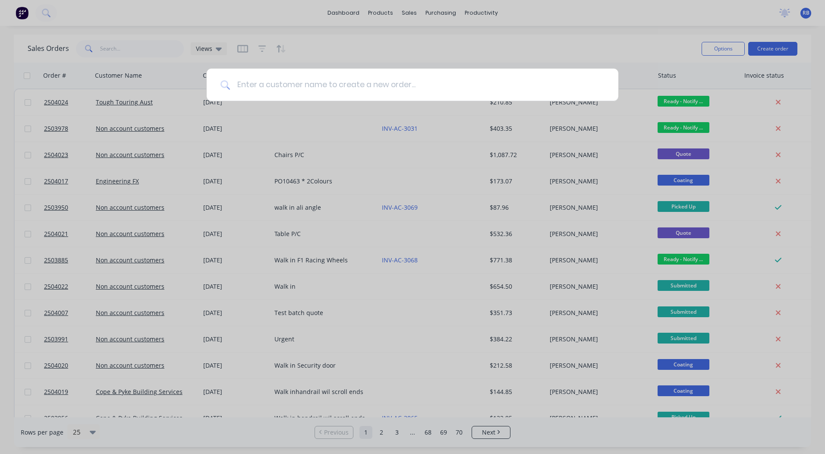
click at [346, 95] on input at bounding box center [417, 85] width 375 height 32
click at [344, 89] on input at bounding box center [417, 85] width 375 height 32
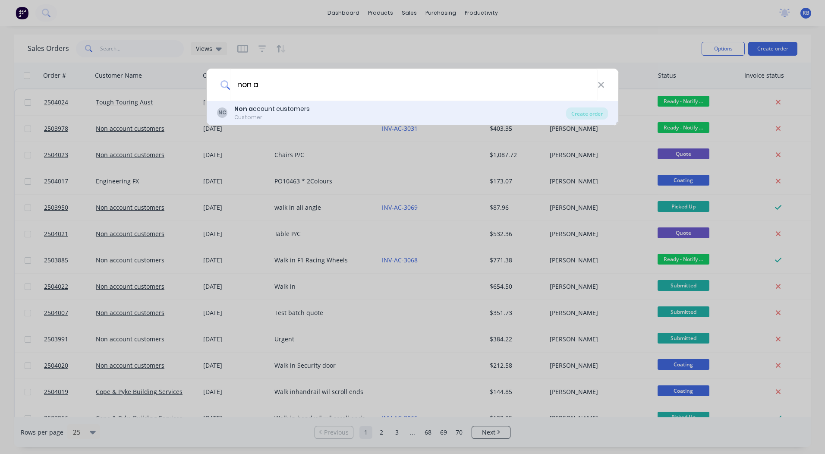
type input "non a"
click at [305, 105] on div "Non a ccount customers" at bounding box center [272, 108] width 76 height 9
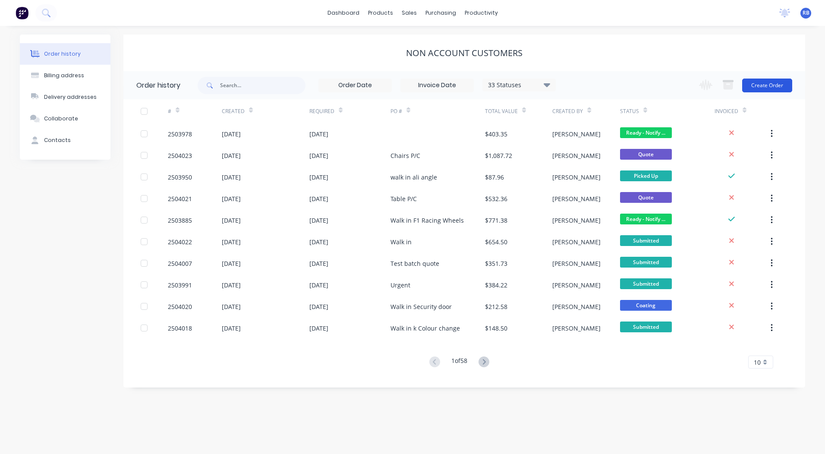
click at [758, 88] on button "Create Order" at bounding box center [767, 86] width 50 height 14
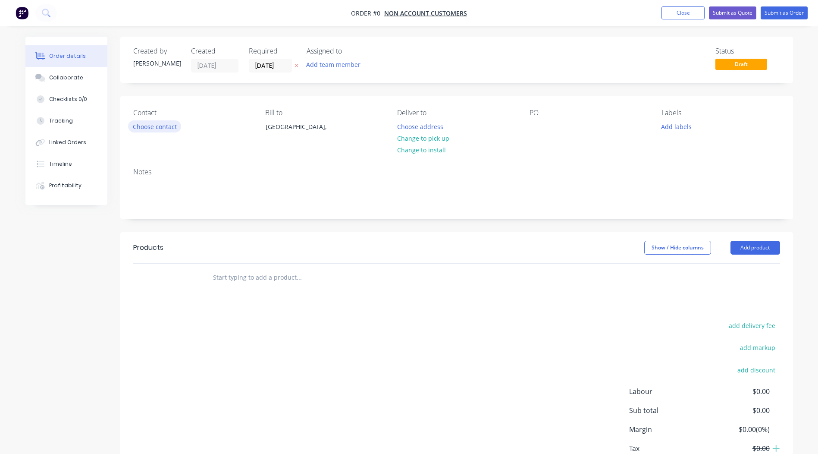
click at [161, 126] on button "Choose contact" at bounding box center [154, 126] width 53 height 12
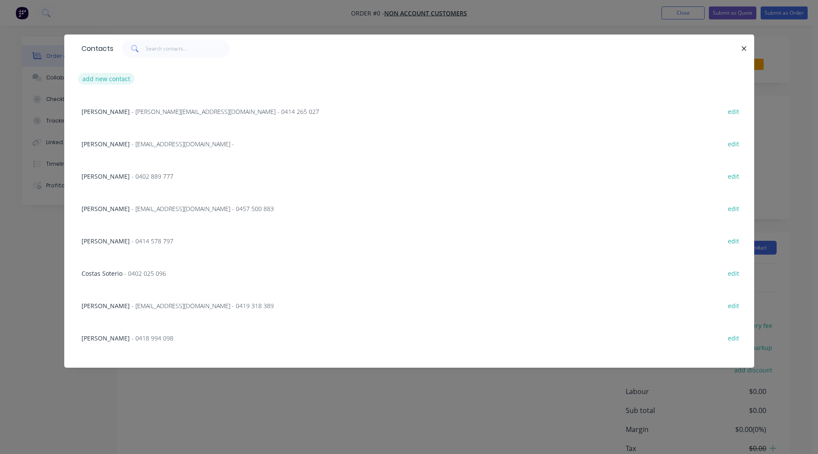
click at [112, 82] on button "add new contact" at bounding box center [106, 79] width 57 height 12
select select "AU"
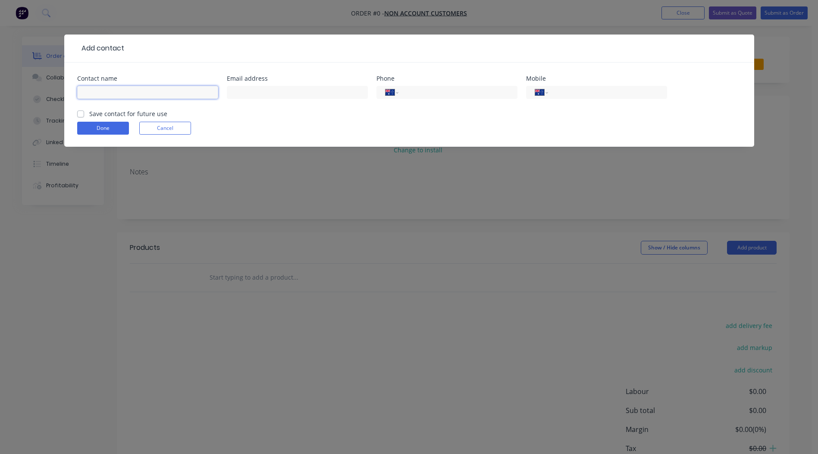
click at [127, 88] on input "text" at bounding box center [147, 92] width 141 height 13
click at [131, 88] on input "text" at bounding box center [147, 92] width 141 height 13
type input "[PERSON_NAME]"
click at [251, 85] on div at bounding box center [297, 96] width 141 height 25
click at [252, 89] on input "text" at bounding box center [297, 92] width 141 height 13
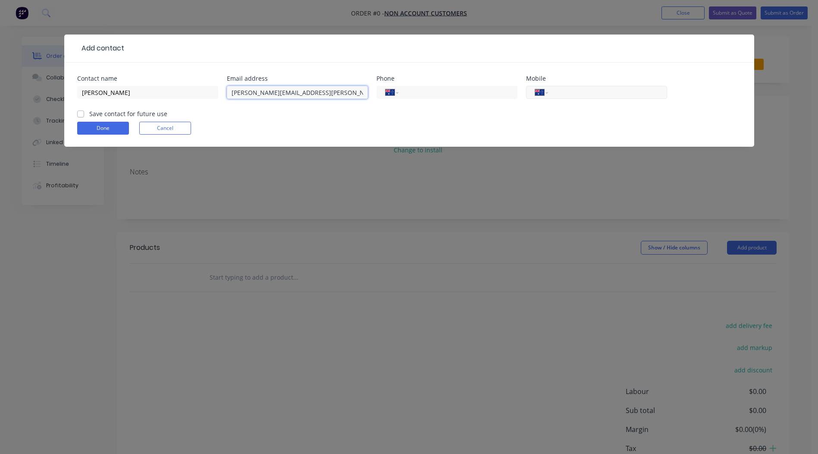
type input "[PERSON_NAME][EMAIL_ADDRESS][PERSON_NAME][DOMAIN_NAME]"
click at [562, 88] on input "tel" at bounding box center [606, 93] width 104 height 10
type input "0412 843 923"
click at [89, 112] on label "Save contact for future use" at bounding box center [128, 113] width 78 height 9
click at [83, 112] on input "Save contact for future use" at bounding box center [80, 113] width 7 height 8
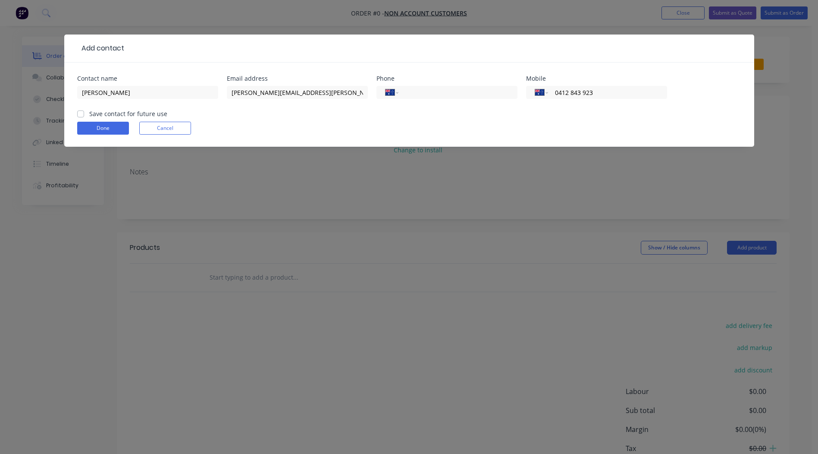
checkbox input "true"
click at [97, 124] on button "Done" at bounding box center [103, 128] width 52 height 13
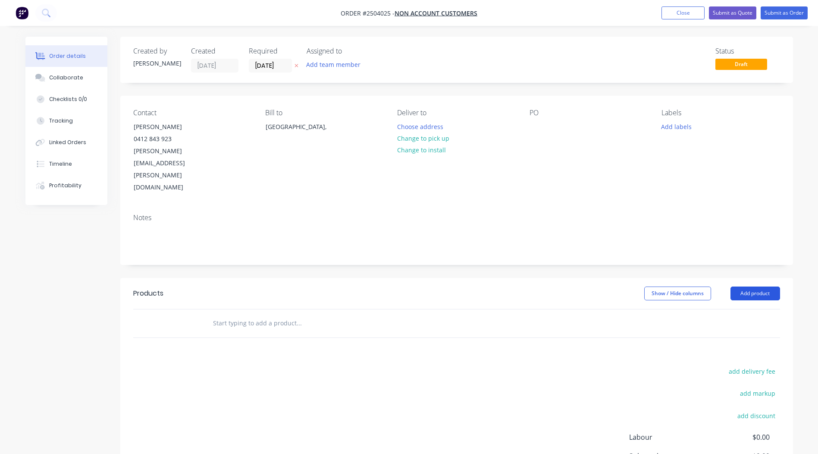
click at [755, 286] on button "Add product" at bounding box center [756, 293] width 50 height 14
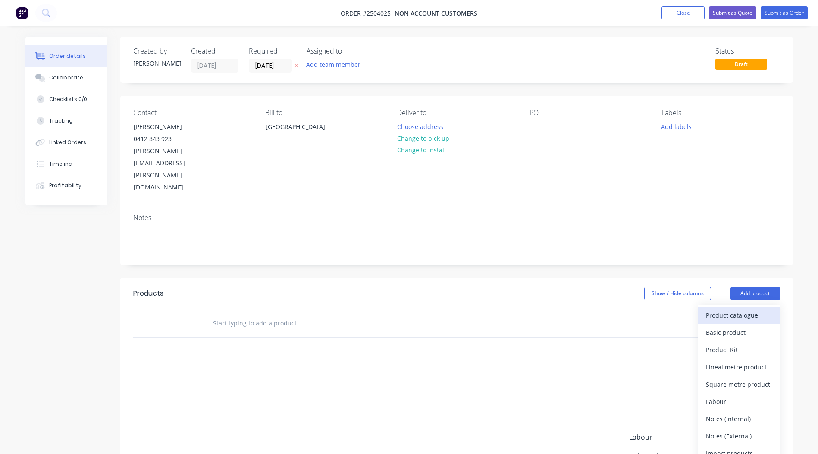
click at [749, 309] on div "Product catalogue" at bounding box center [739, 315] width 66 height 13
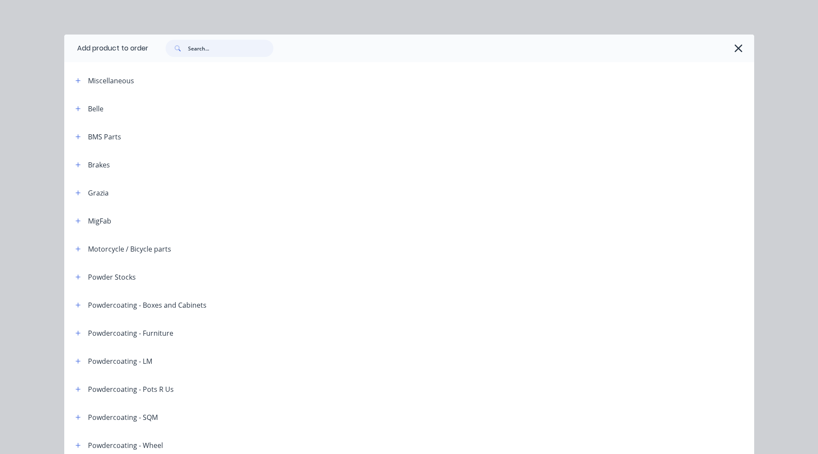
click at [213, 44] on input "text" at bounding box center [230, 48] width 85 height 17
type input "s"
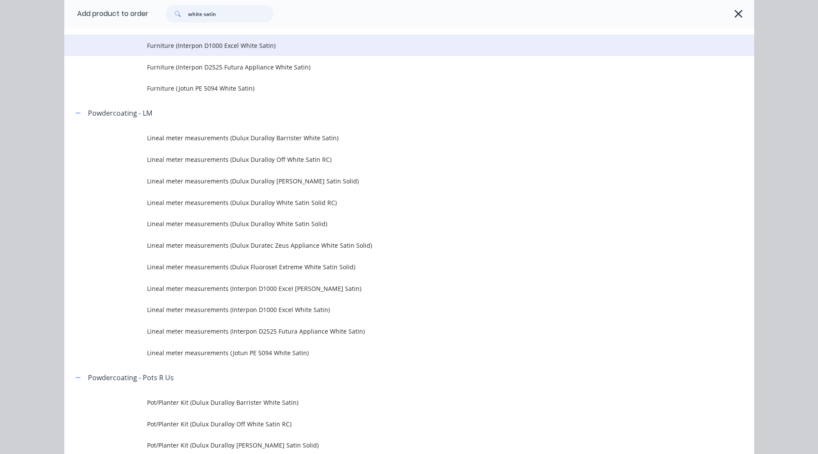
scroll to position [777, 0]
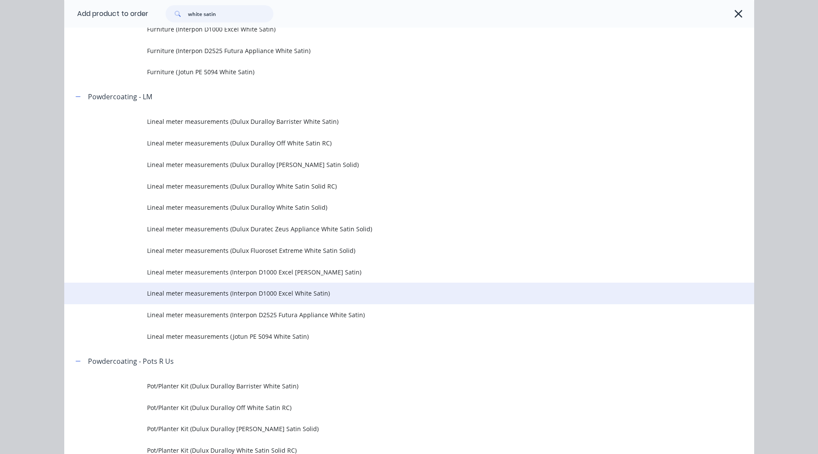
type input "white satin"
click at [284, 293] on span "Lineal meter measurements (Interpon D1000 Excel White Satin)" at bounding box center [390, 293] width 486 height 9
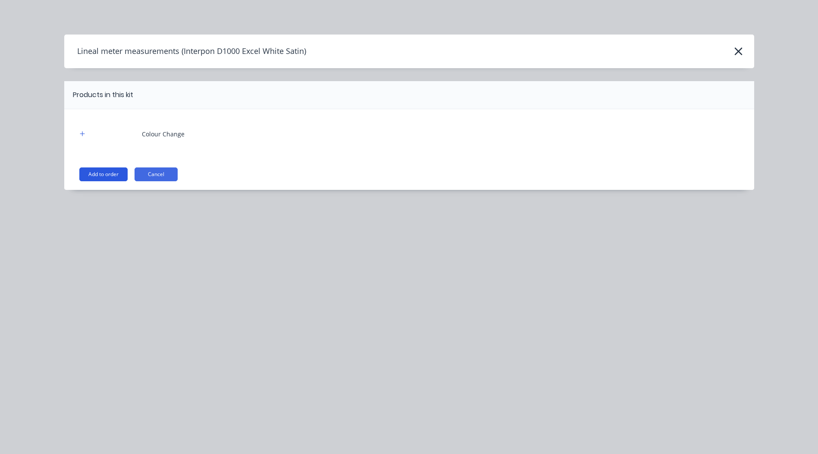
click at [99, 173] on button "Add to order" at bounding box center [103, 174] width 48 height 14
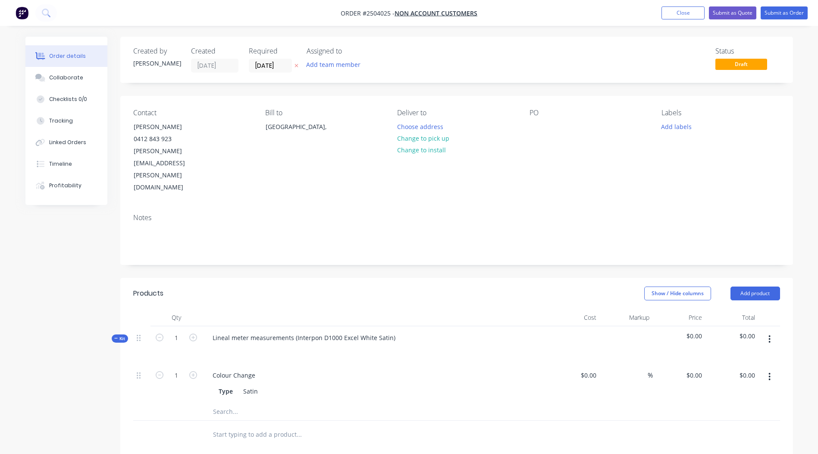
click at [766, 369] on button "button" at bounding box center [770, 377] width 20 height 16
click at [739, 428] on div "Delete" at bounding box center [739, 434] width 66 height 13
click at [769, 334] on icon "button" at bounding box center [770, 338] width 2 height 9
click at [746, 356] on div "Add product to kit" at bounding box center [739, 362] width 66 height 13
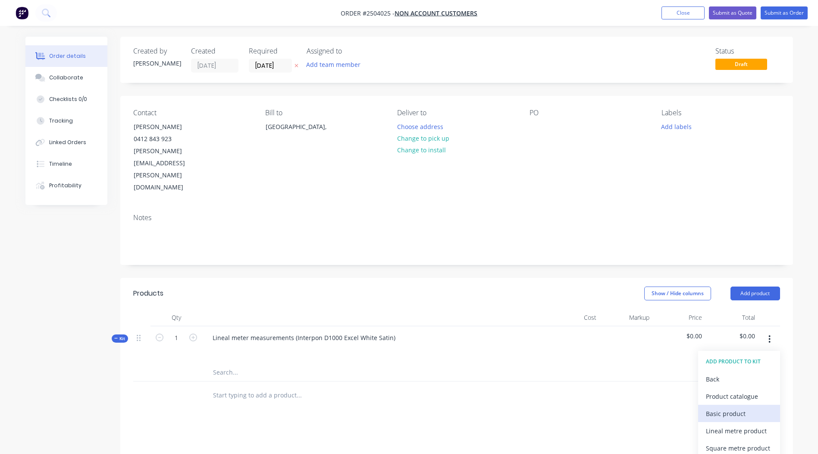
click at [732, 407] on div "Basic product" at bounding box center [739, 413] width 66 height 13
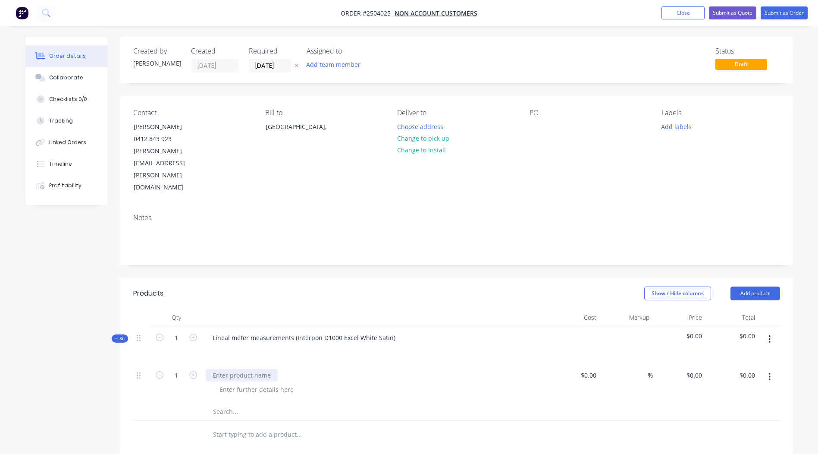
click at [237, 369] on div at bounding box center [242, 375] width 72 height 13
click at [260, 369] on div "Screen door frame" at bounding box center [240, 375] width 68 height 13
copy div "Screen door frame"
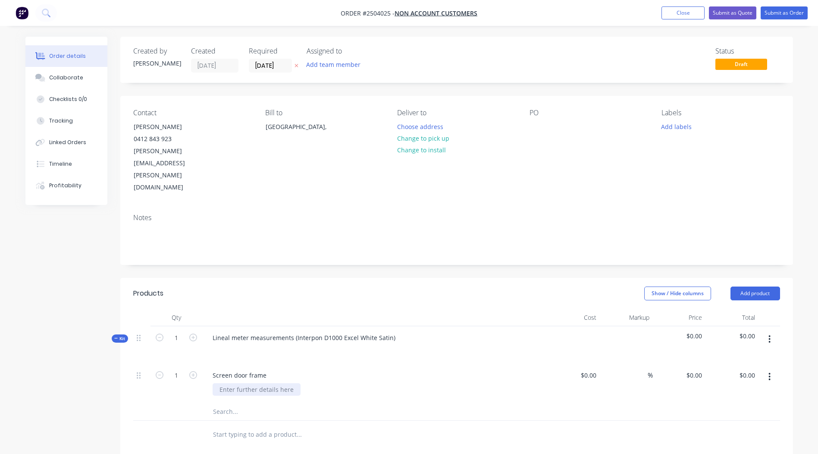
click at [256, 383] on div at bounding box center [257, 389] width 88 height 13
paste div
click at [697, 369] on input "0" at bounding box center [696, 375] width 20 height 13
type input "$95.00"
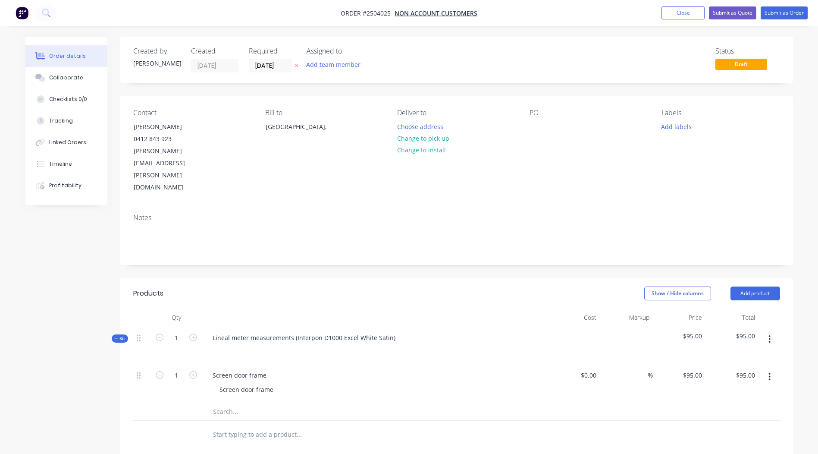
click at [684, 403] on div at bounding box center [456, 412] width 647 height 18
click at [768, 331] on button "button" at bounding box center [770, 339] width 20 height 16
click at [761, 356] on div "Add product to kit" at bounding box center [739, 362] width 66 height 13
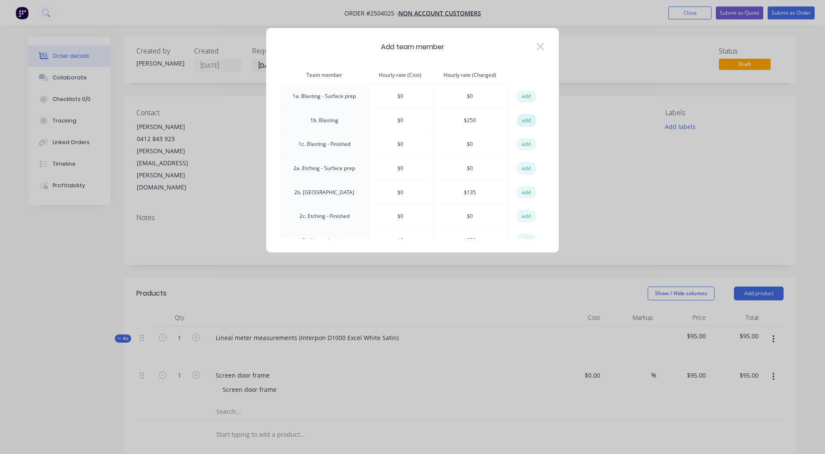
click at [529, 115] on button "add" at bounding box center [526, 120] width 19 height 13
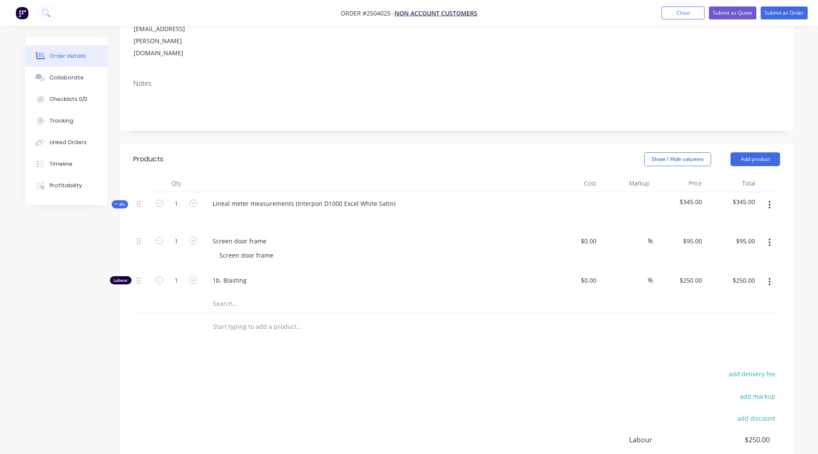
scroll to position [205, 0]
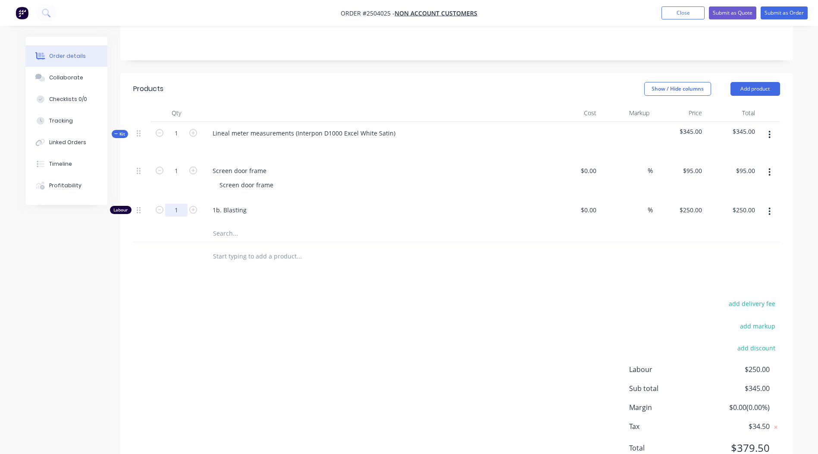
click at [174, 204] on input "1" at bounding box center [176, 210] width 22 height 13
type input "0.333"
type input "$83.25"
click at [277, 303] on div "add delivery fee add markup add discount Labour $83.25 Sub total $178.25 Margin…" at bounding box center [456, 381] width 647 height 167
click at [781, 9] on button "Submit as Order" at bounding box center [784, 12] width 47 height 13
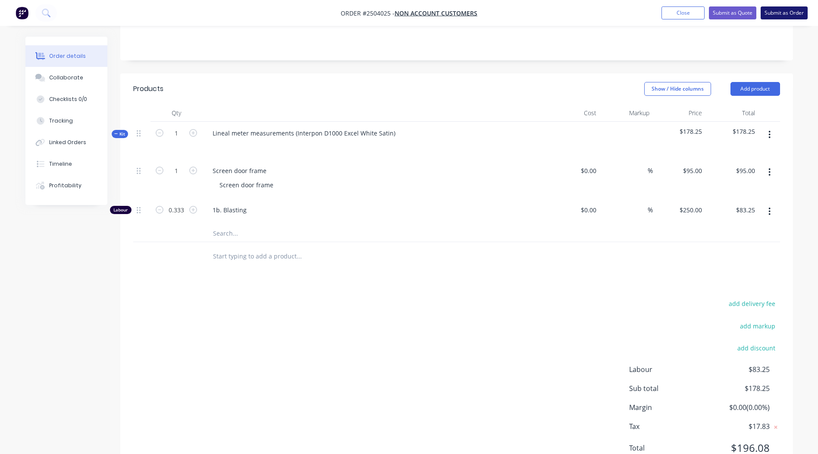
scroll to position [0, 0]
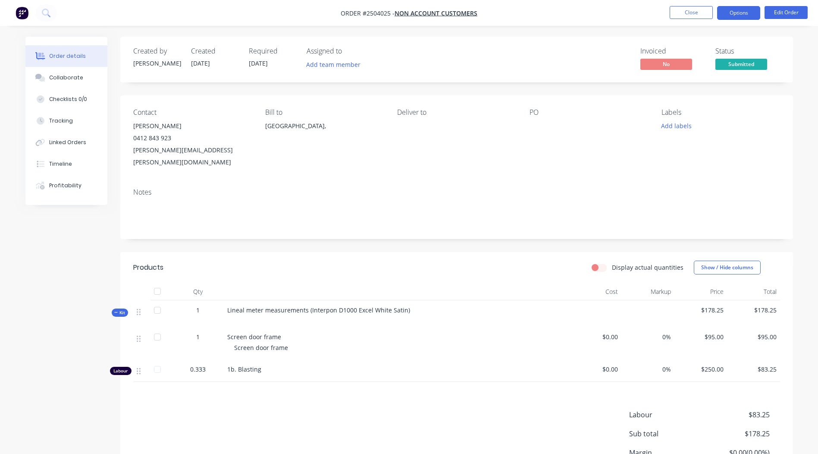
click at [733, 14] on button "Options" at bounding box center [739, 13] width 43 height 14
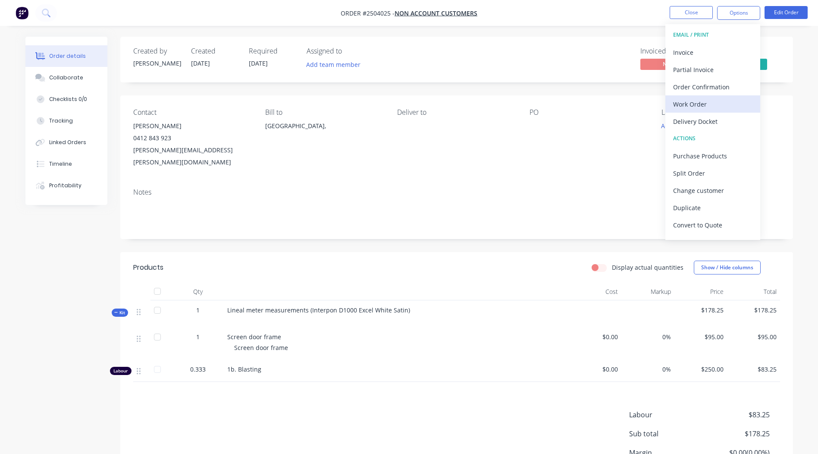
click at [692, 102] on div "Work Order" at bounding box center [713, 104] width 79 height 13
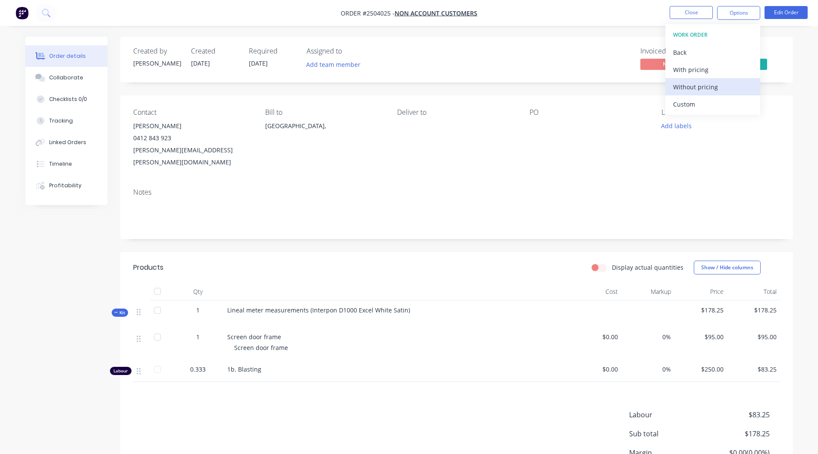
click at [692, 87] on div "Without pricing" at bounding box center [713, 87] width 79 height 13
click at [542, 68] on div "Invoiced No Status Submitted" at bounding box center [586, 59] width 387 height 25
click at [409, 300] on div "Lineal meter measurements (Interpon D1000 Excel White Satin)" at bounding box center [396, 313] width 345 height 27
click at [403, 306] on span "Lineal meter measurements (Interpon D1000 Excel White Satin)" at bounding box center [318, 310] width 183 height 8
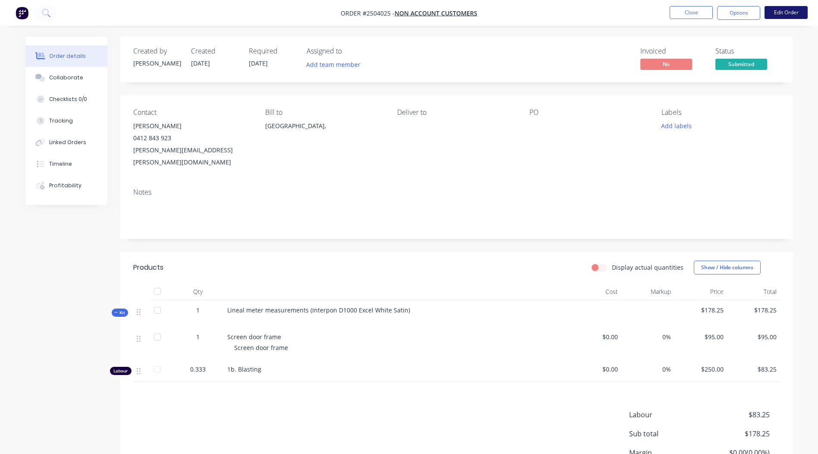
click at [781, 13] on button "Edit Order" at bounding box center [786, 12] width 43 height 13
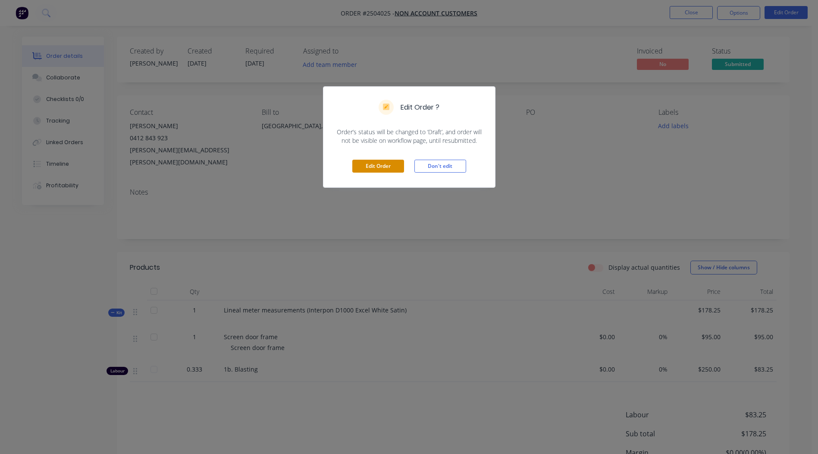
click at [369, 166] on button "Edit Order" at bounding box center [378, 166] width 52 height 13
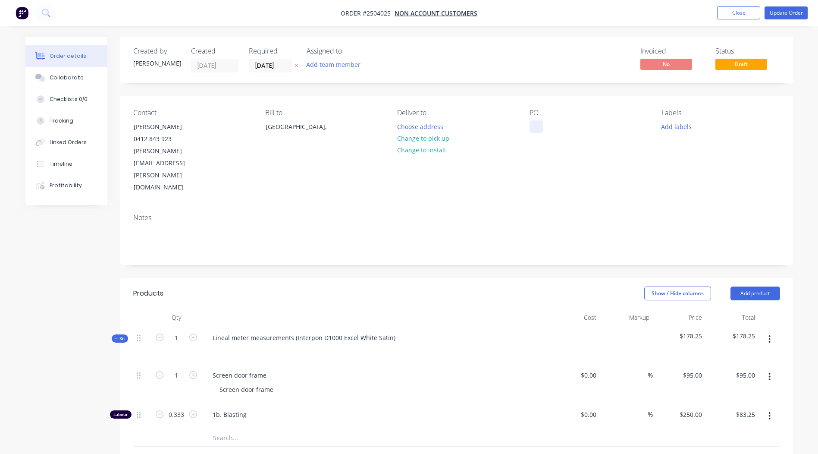
click at [535, 123] on div at bounding box center [537, 126] width 14 height 13
click at [414, 142] on button "Change to pick up" at bounding box center [423, 138] width 61 height 12
click at [535, 125] on div at bounding box center [537, 126] width 14 height 13
click at [682, 129] on button "Add labels" at bounding box center [677, 126] width 40 height 12
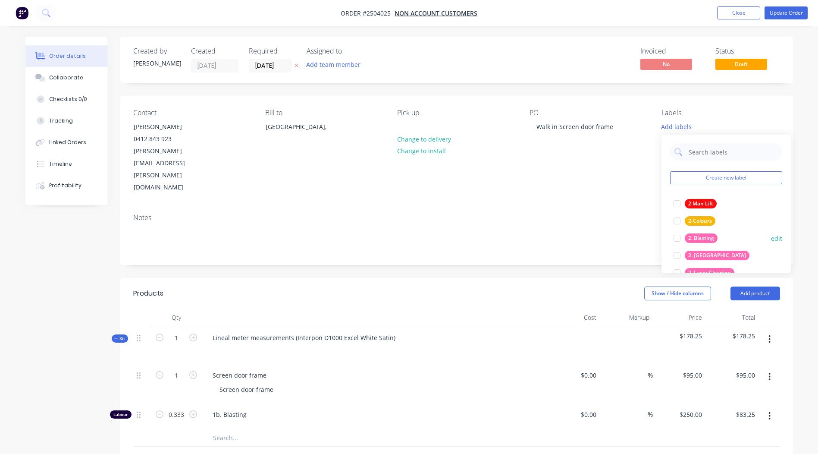
click at [671, 238] on div at bounding box center [677, 238] width 17 height 17
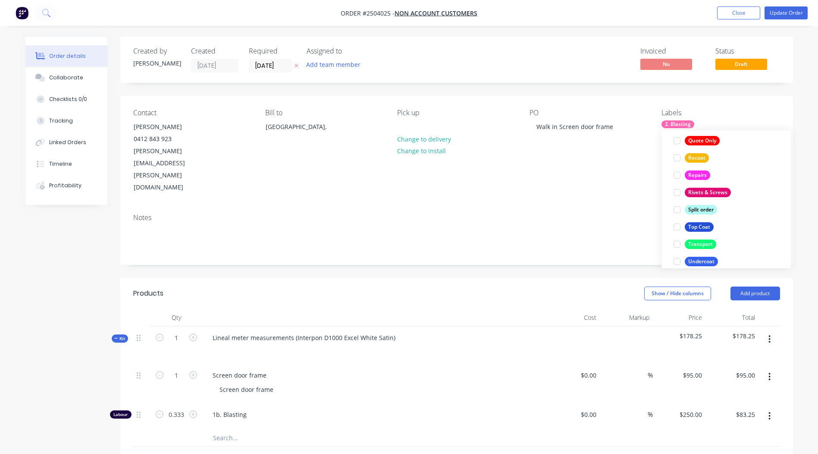
scroll to position [621, 0]
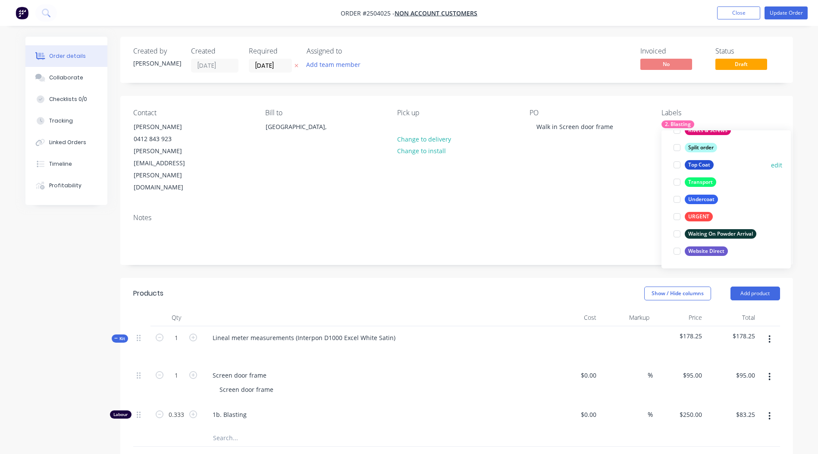
click at [677, 165] on div at bounding box center [677, 164] width 17 height 17
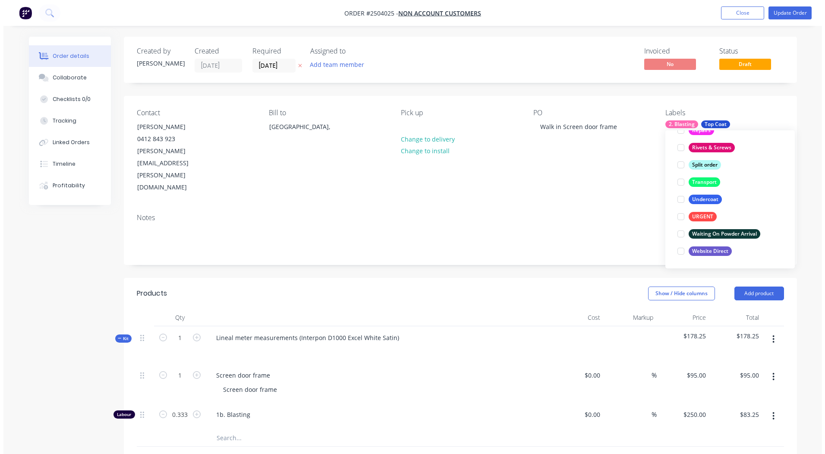
scroll to position [52, 0]
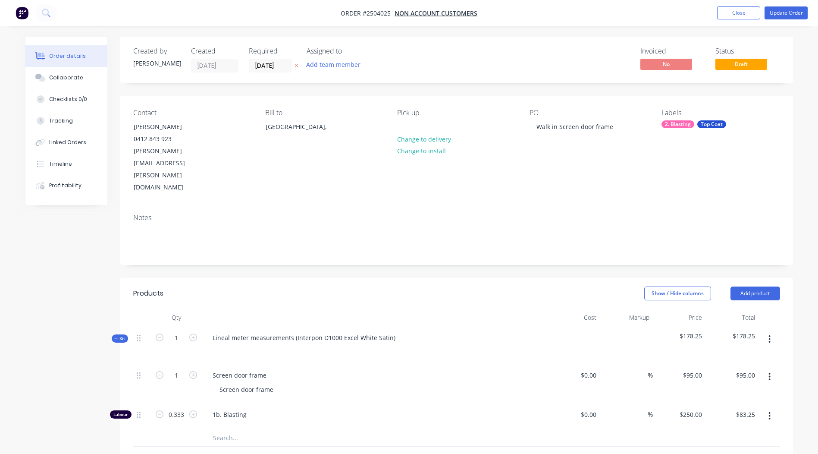
click at [585, 207] on div "Notes" at bounding box center [456, 236] width 673 height 58
click at [394, 331] on div "Lineal meter measurements (Interpon D1000 Excel White Satin)" at bounding box center [304, 337] width 197 height 13
copy div "Interpon D1000 Excel White Satin"
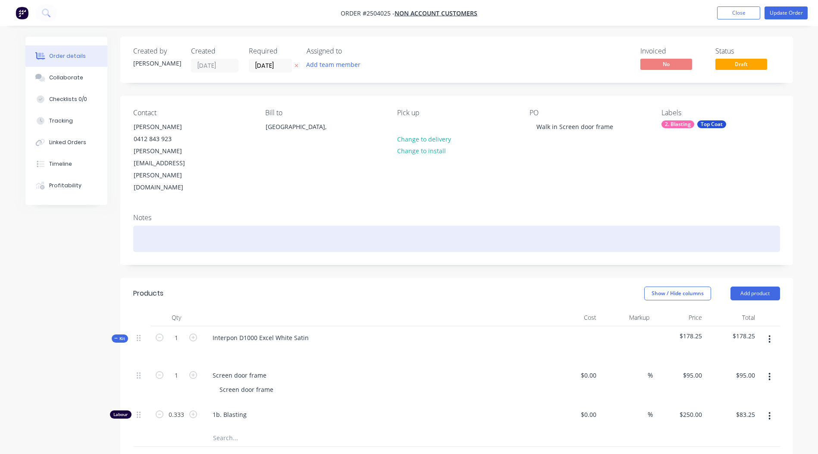
paste div
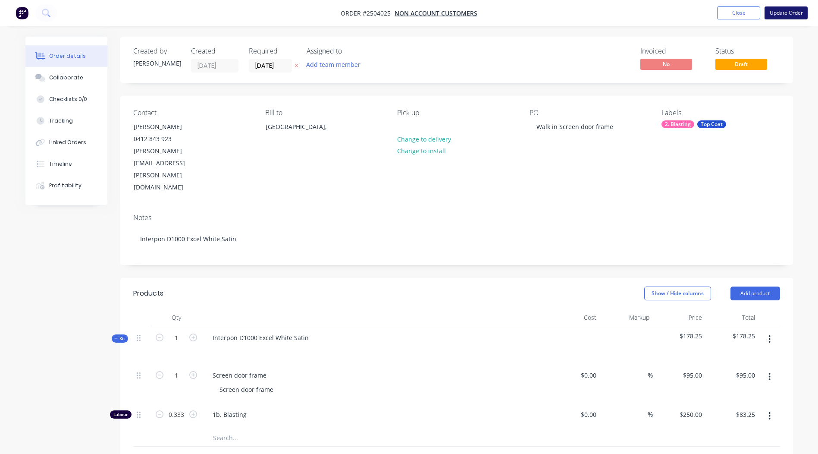
click at [786, 12] on button "Update Order" at bounding box center [786, 12] width 43 height 13
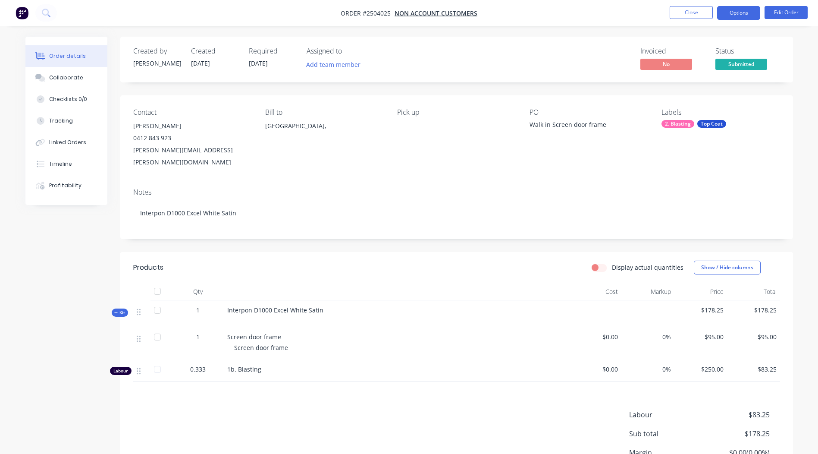
click at [735, 14] on button "Options" at bounding box center [739, 13] width 43 height 14
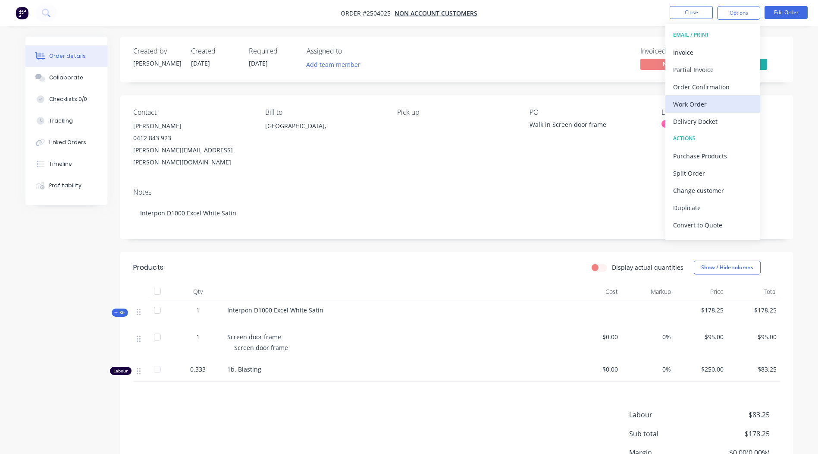
click at [696, 109] on div "Work Order" at bounding box center [713, 104] width 79 height 13
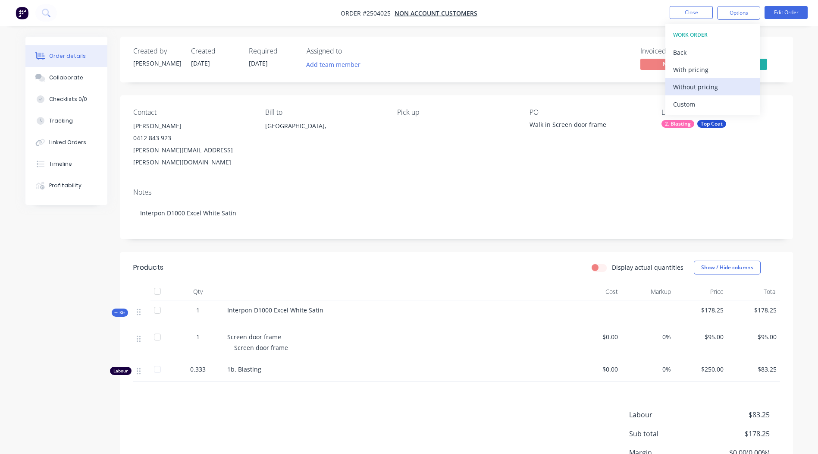
click at [694, 90] on div "Without pricing" at bounding box center [713, 87] width 79 height 13
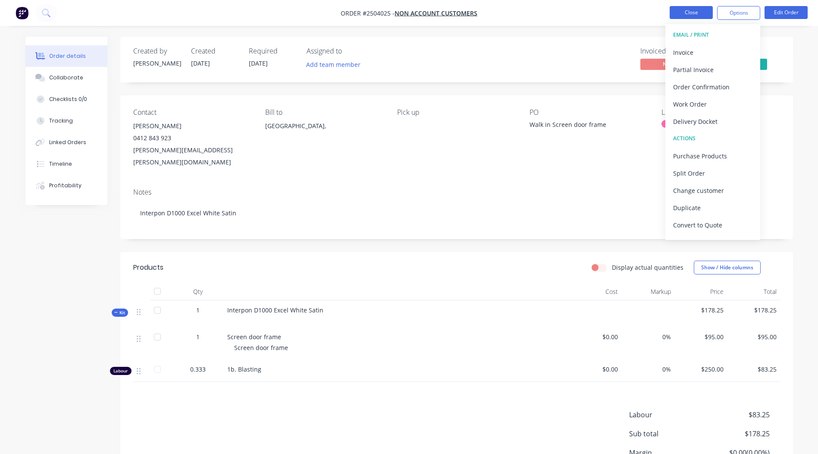
click at [684, 17] on button "Close" at bounding box center [691, 12] width 43 height 13
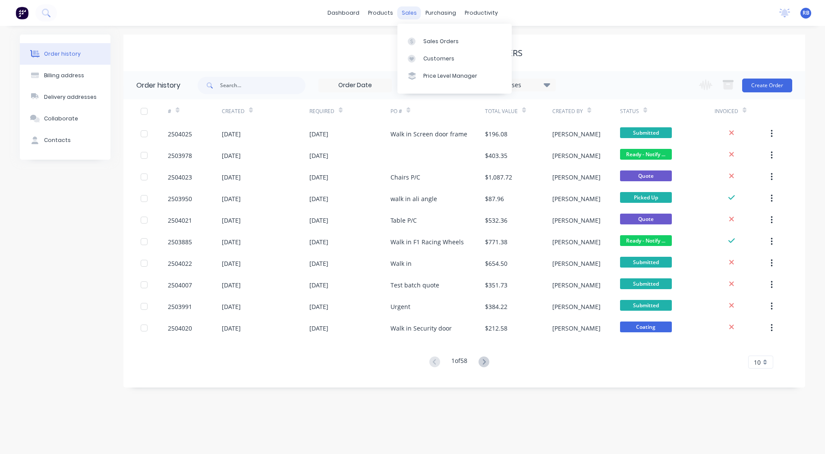
click at [414, 11] on div "sales" at bounding box center [409, 12] width 24 height 13
click at [419, 44] on div at bounding box center [414, 42] width 13 height 8
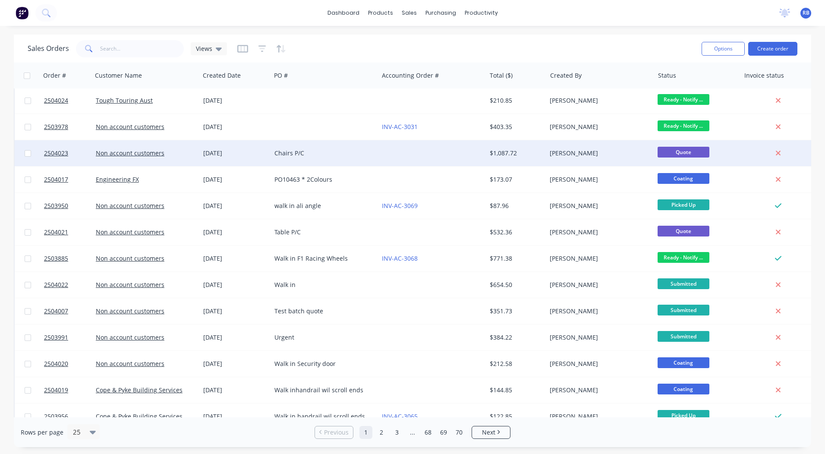
scroll to position [43, 0]
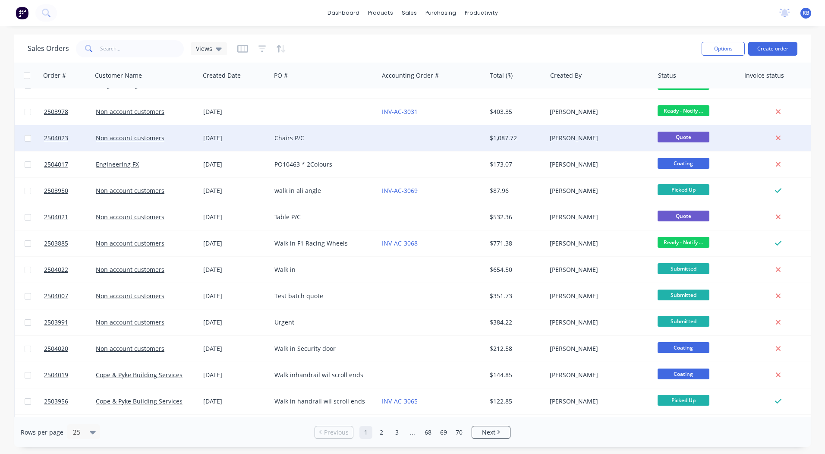
click at [318, 182] on div "walk in ali angle" at bounding box center [324, 191] width 107 height 26
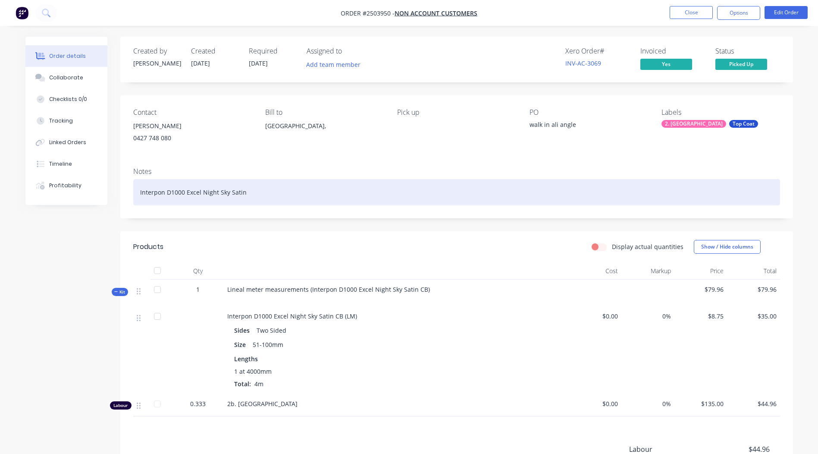
click at [318, 182] on div "Interpon D1000 Excel Night Sky Satin" at bounding box center [456, 192] width 647 height 26
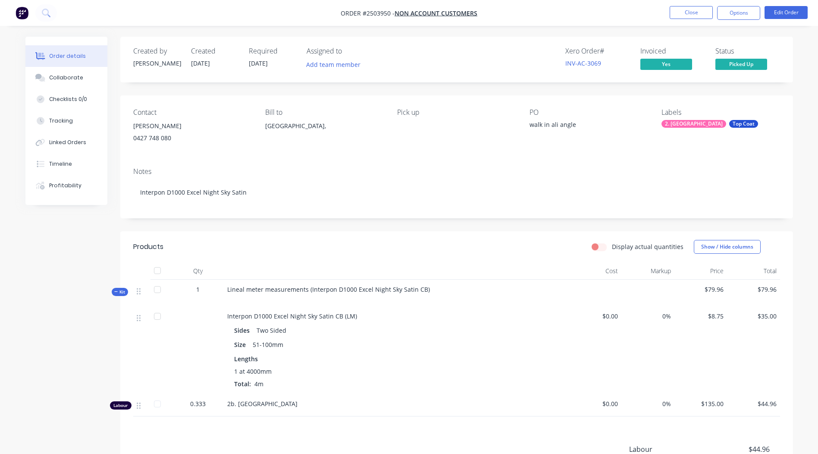
click at [400, 146] on div "Pick up" at bounding box center [456, 127] width 118 height 39
click at [686, 11] on button "Close" at bounding box center [691, 12] width 43 height 13
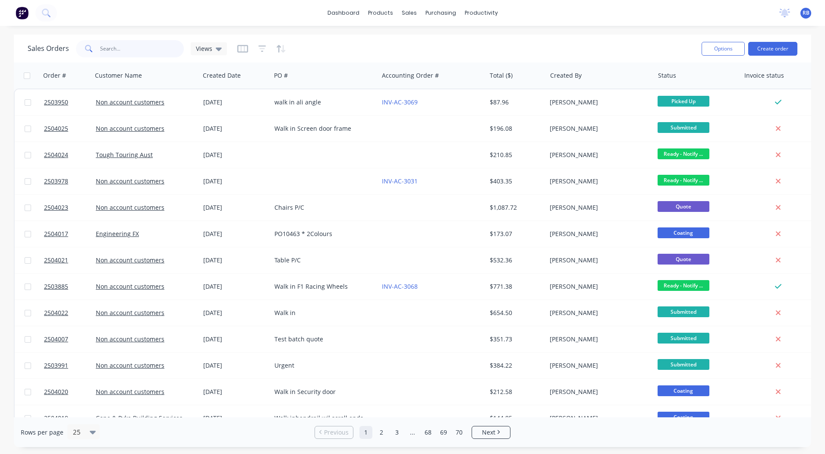
click at [121, 49] on input "text" at bounding box center [142, 48] width 84 height 17
click at [341, 12] on link "dashboard" at bounding box center [343, 12] width 41 height 13
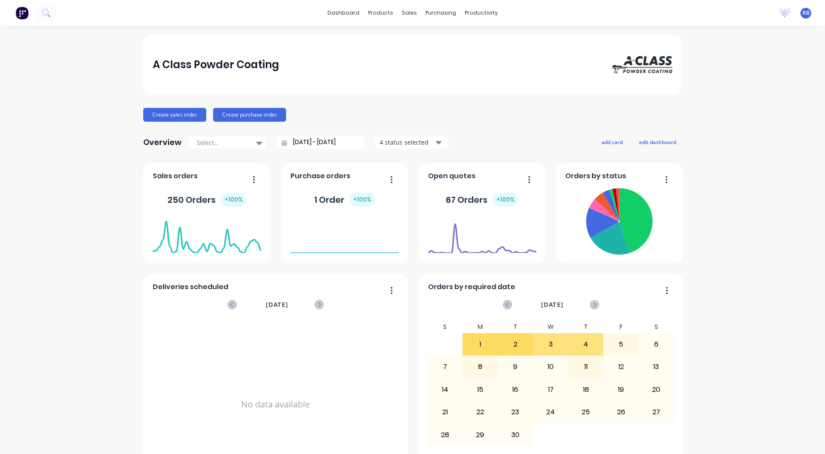
scroll to position [372, 0]
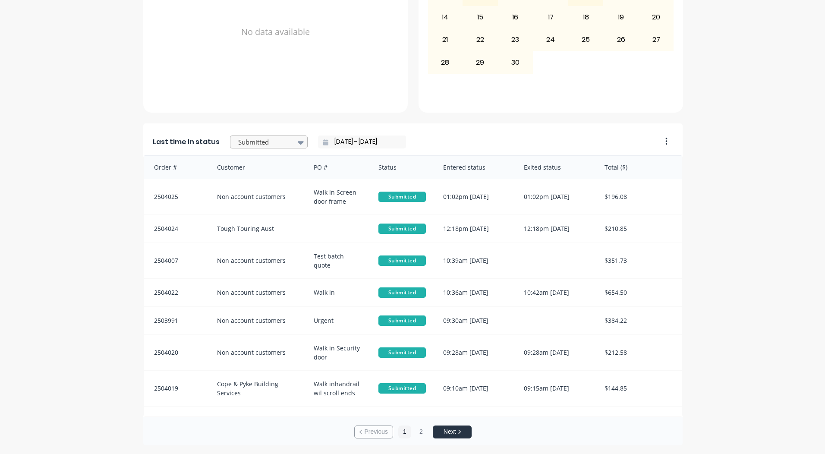
click at [270, 146] on div at bounding box center [264, 142] width 54 height 11
click at [240, 189] on div "Coating" at bounding box center [269, 181] width 78 height 16
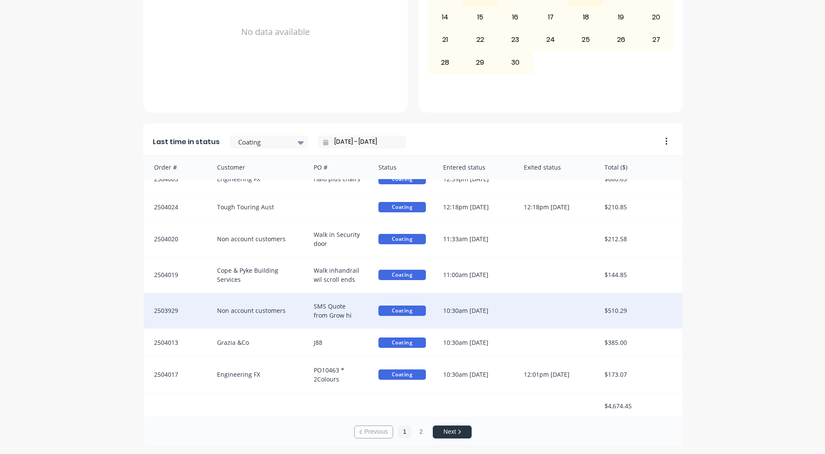
scroll to position [16, 0]
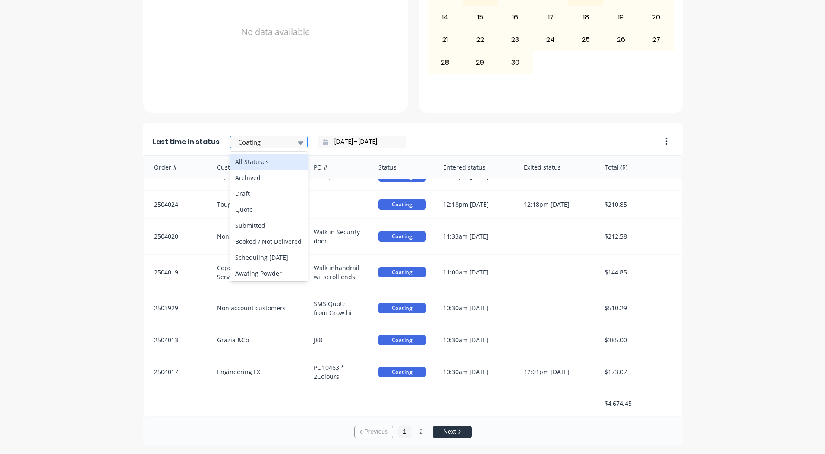
click at [275, 137] on div at bounding box center [264, 142] width 54 height 11
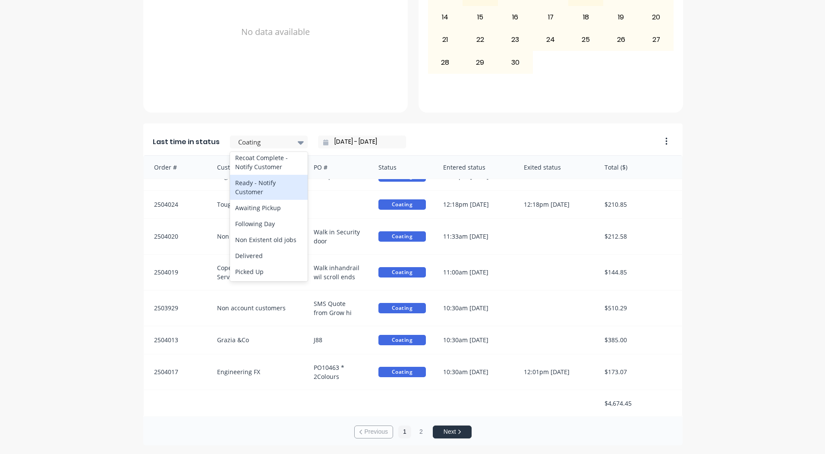
click at [258, 195] on div "Ready - Notify Customer" at bounding box center [269, 187] width 78 height 25
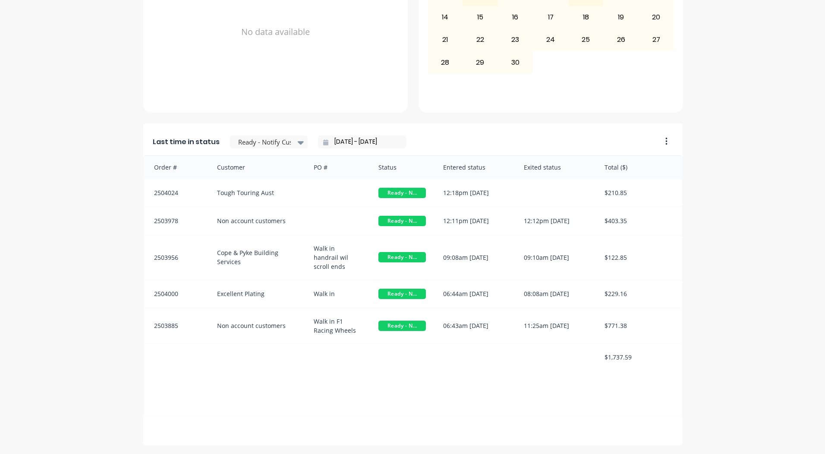
scroll to position [0, 0]
drag, startPoint x: 279, startPoint y: 152, endPoint x: 270, endPoint y: 137, distance: 18.0
click at [278, 146] on div "Last time in status Ready - Notify Customer [DATE] - [DATE]" at bounding box center [399, 139] width 513 height 32
click at [270, 137] on div at bounding box center [264, 142] width 54 height 11
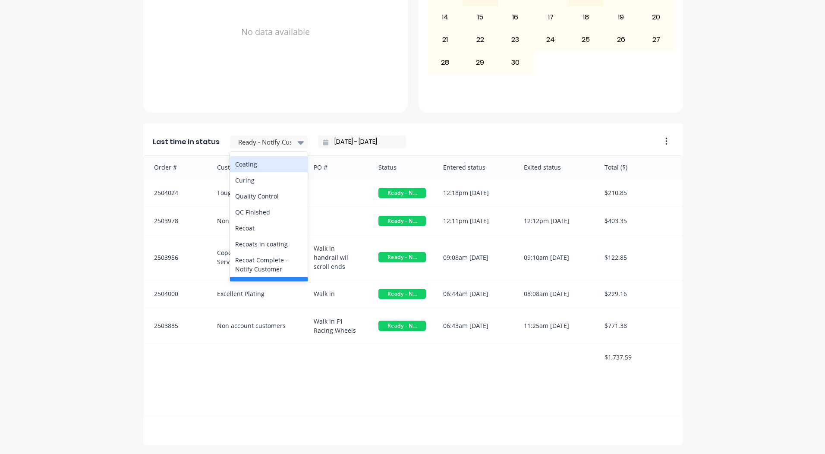
click at [252, 172] on div "Coating" at bounding box center [269, 164] width 78 height 16
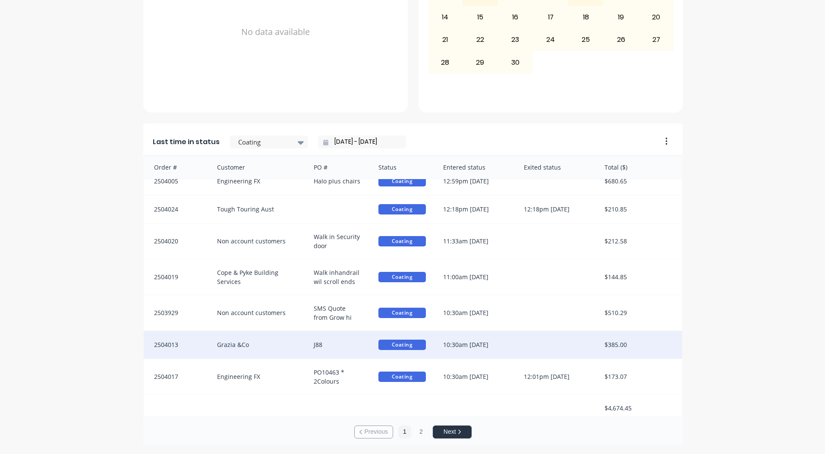
scroll to position [16, 0]
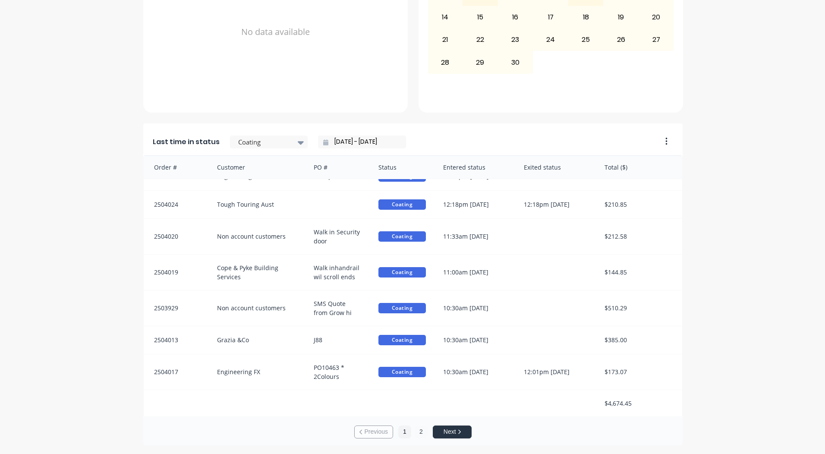
click at [419, 428] on button "2" at bounding box center [421, 431] width 13 height 13
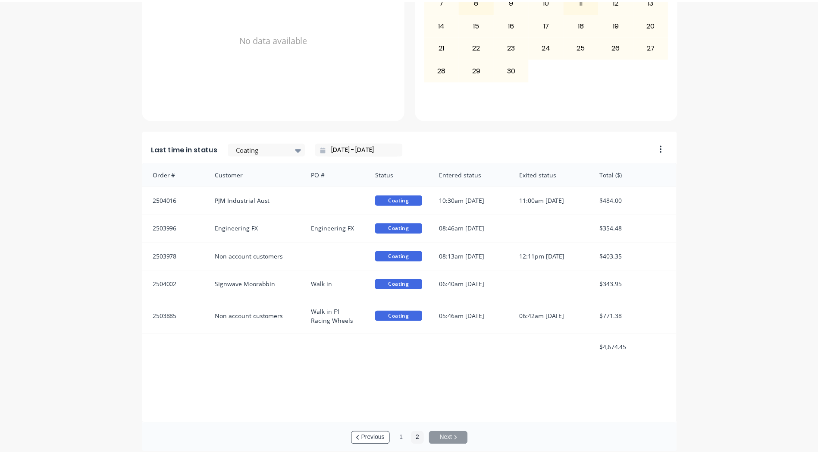
scroll to position [372, 0]
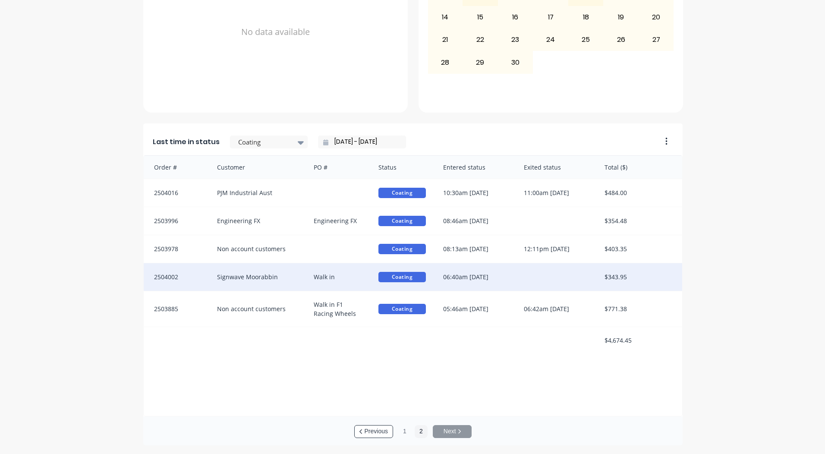
click at [503, 272] on div "06:40am [DATE]" at bounding box center [474, 277] width 81 height 28
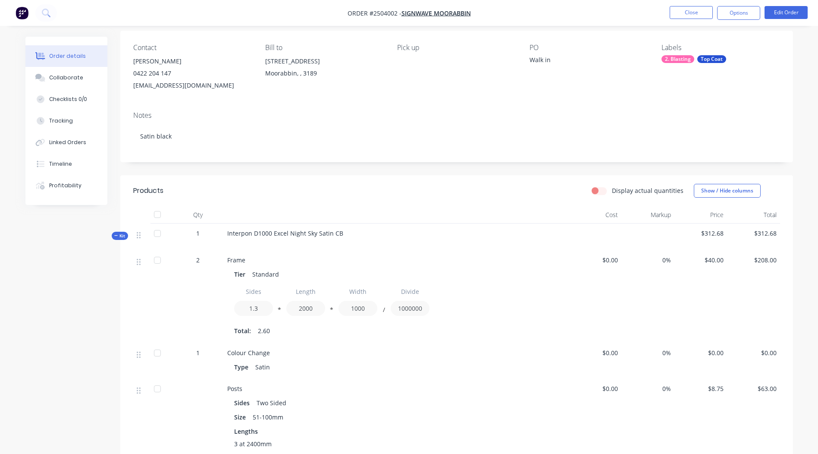
scroll to position [5, 0]
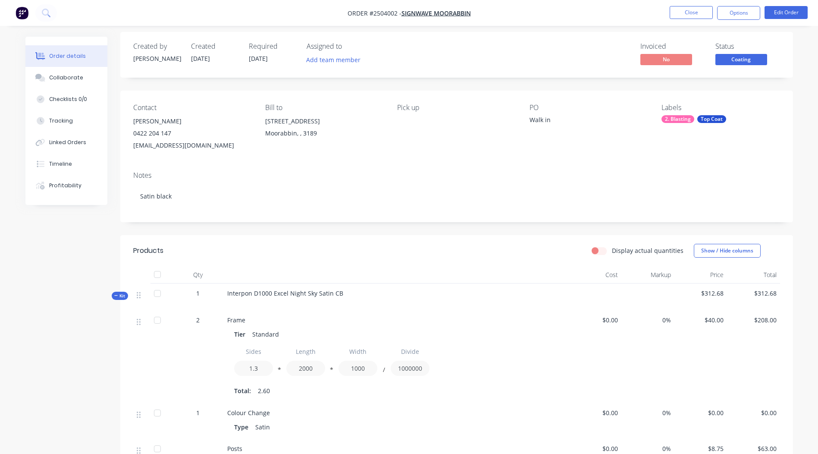
click at [742, 66] on button "Coating" at bounding box center [742, 60] width 52 height 13
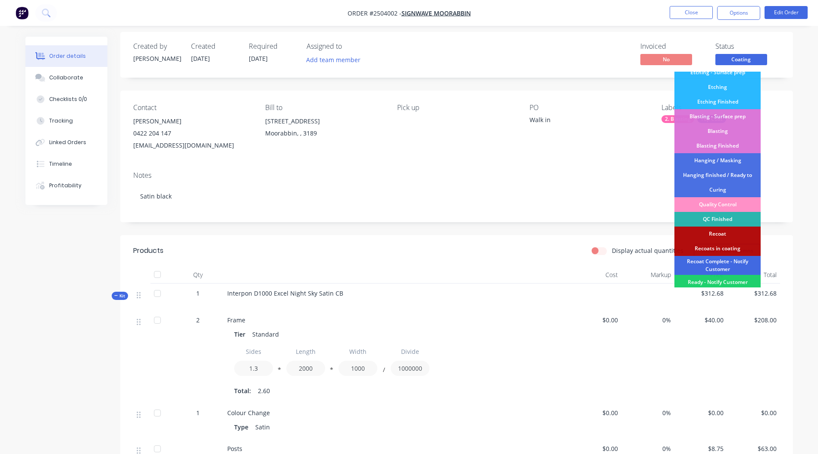
scroll to position [185, 0]
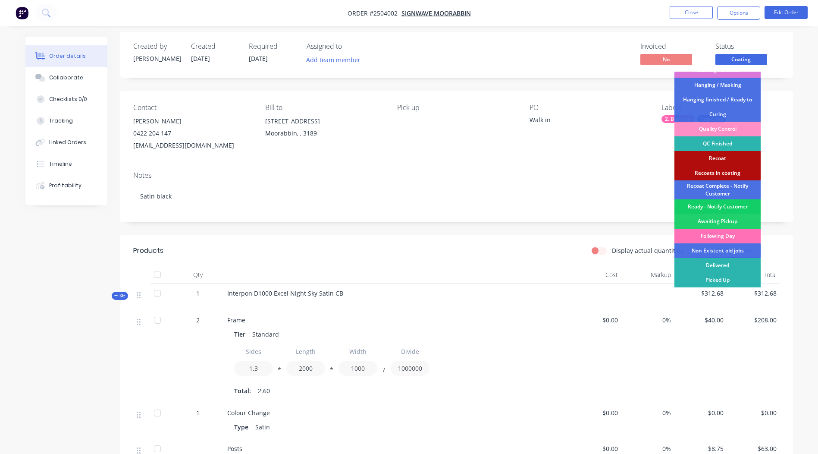
click at [727, 205] on div "Ready - Notify Customer" at bounding box center [718, 206] width 86 height 15
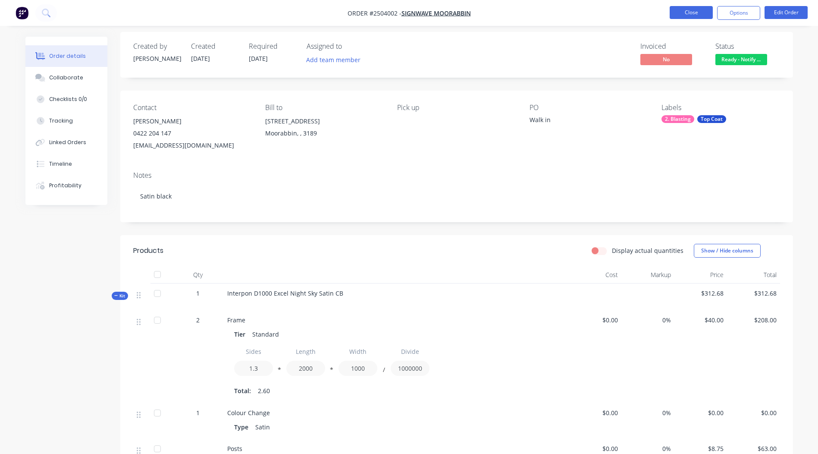
click at [683, 9] on button "Close" at bounding box center [691, 12] width 43 height 13
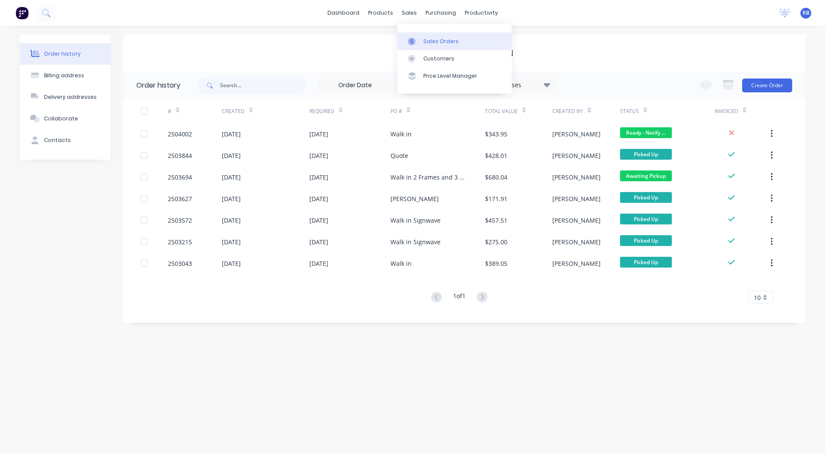
click at [425, 33] on link "Sales Orders" at bounding box center [454, 40] width 114 height 17
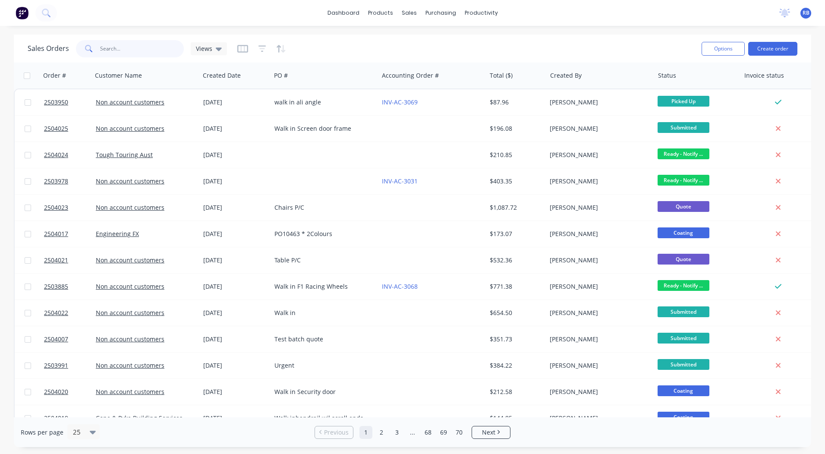
click at [151, 46] on input "text" at bounding box center [142, 48] width 84 height 17
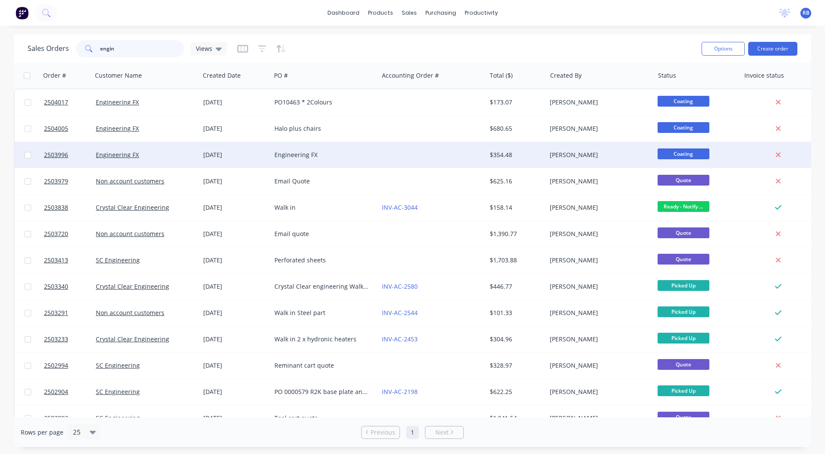
type input "engin"
click at [481, 160] on div at bounding box center [431, 155] width 107 height 26
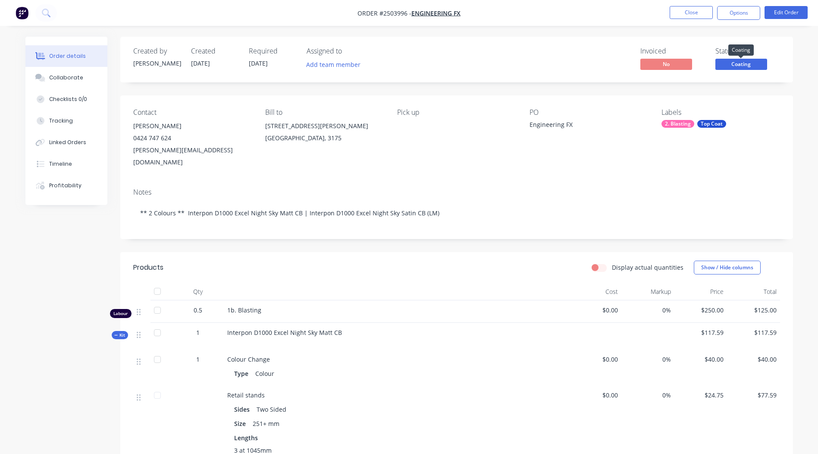
click at [730, 66] on span "Coating" at bounding box center [742, 64] width 52 height 11
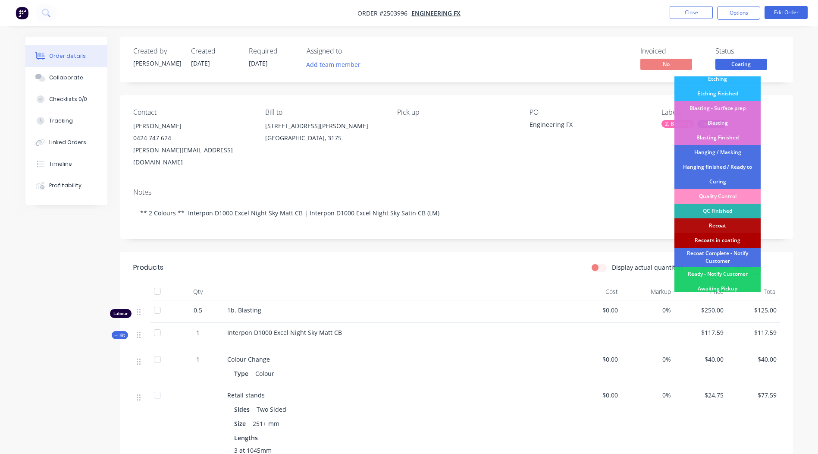
scroll to position [185, 0]
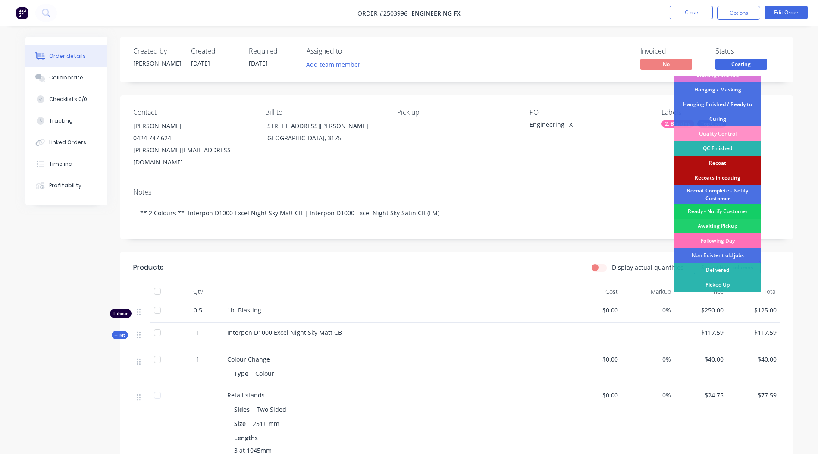
click at [716, 213] on div "Ready - Notify Customer" at bounding box center [718, 211] width 86 height 15
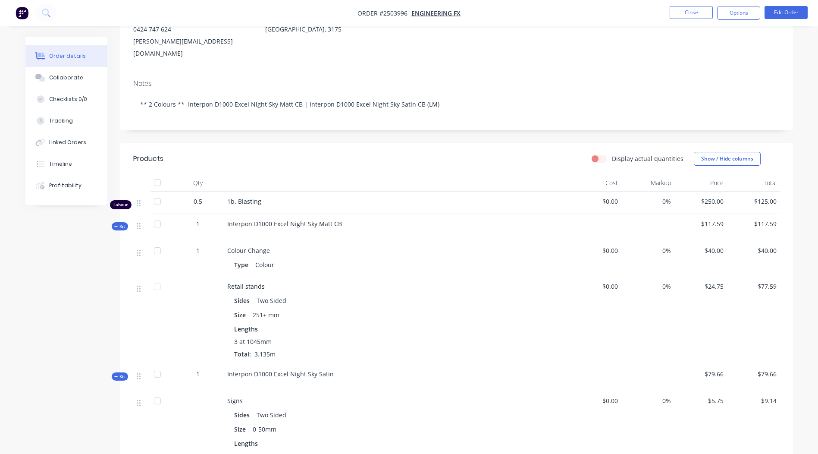
scroll to position [0, 0]
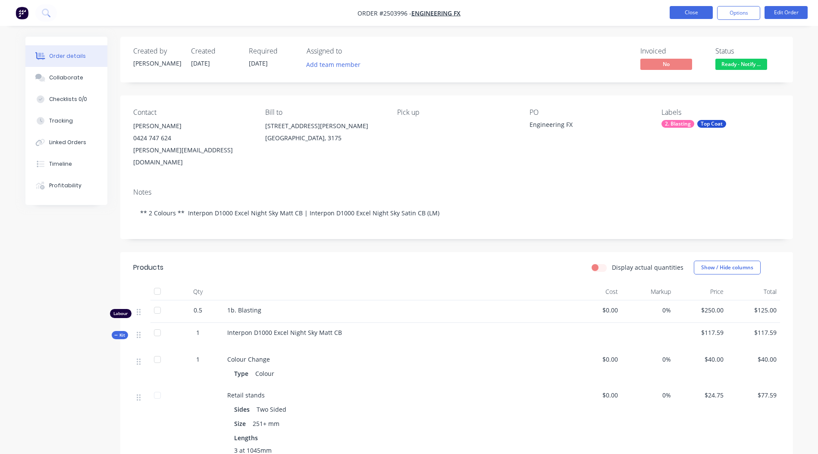
click at [692, 10] on button "Close" at bounding box center [691, 12] width 43 height 13
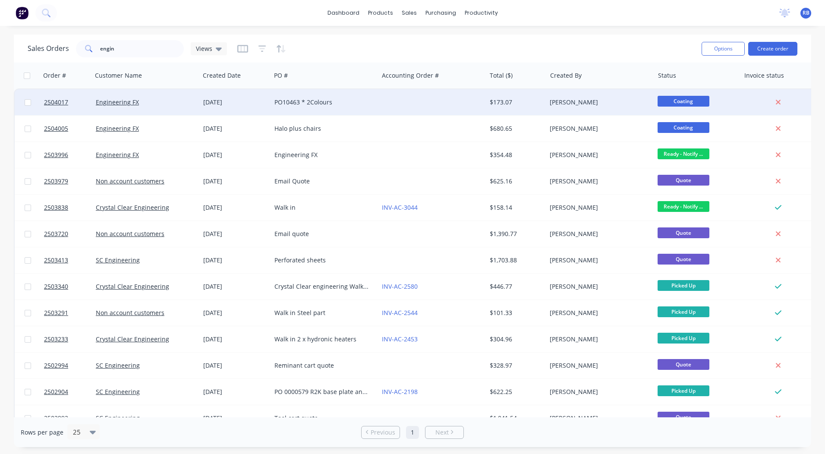
click at [512, 102] on div "$173.07" at bounding box center [515, 102] width 50 height 9
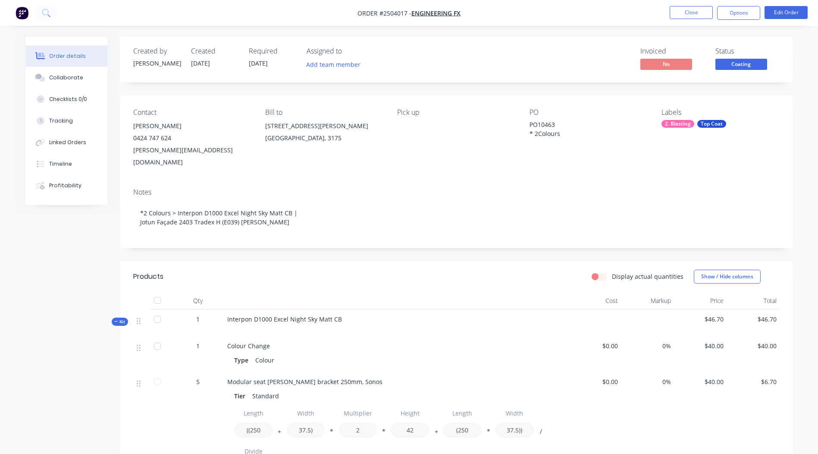
click at [750, 68] on span "Coating" at bounding box center [742, 64] width 52 height 11
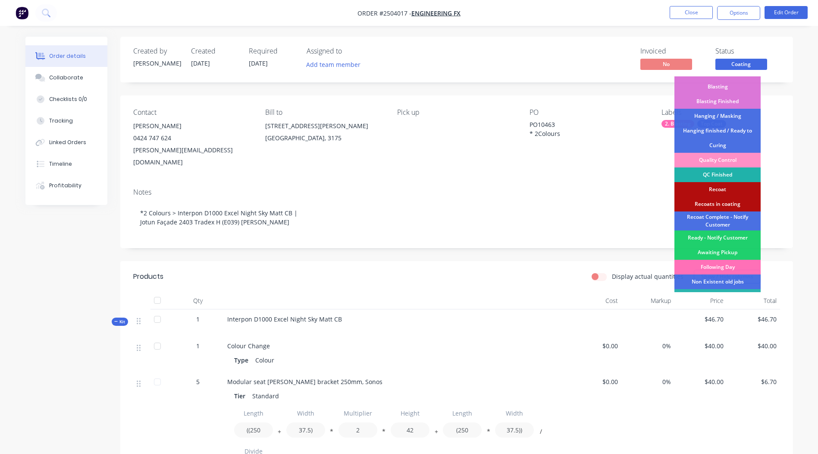
scroll to position [185, 0]
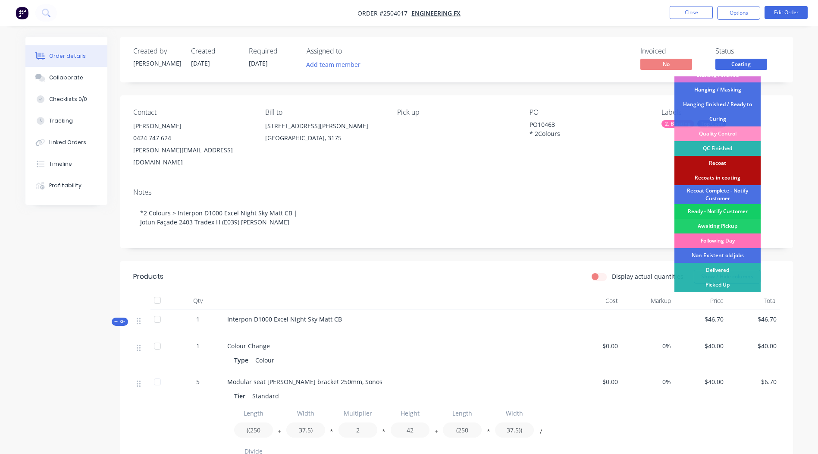
click at [721, 211] on div "Ready - Notify Customer" at bounding box center [718, 211] width 86 height 15
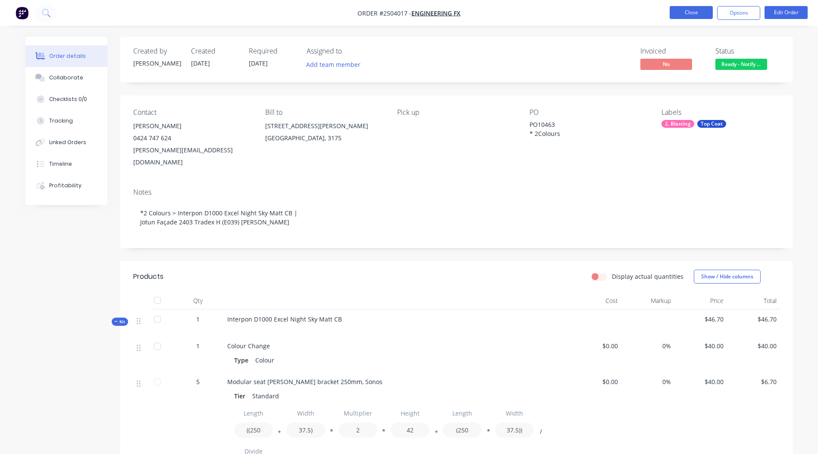
click at [693, 10] on button "Close" at bounding box center [691, 12] width 43 height 13
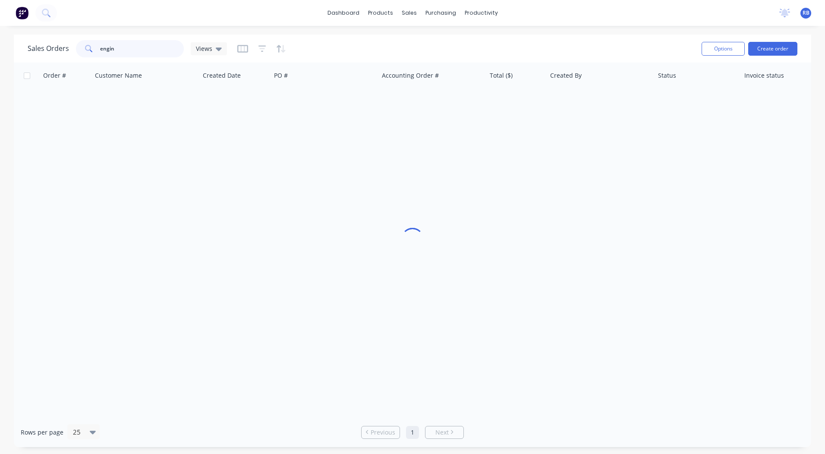
drag, startPoint x: 148, startPoint y: 47, endPoint x: 13, endPoint y: 32, distance: 136.3
click at [13, 32] on div "dashboard products sales purchasing productivity dashboard products Product Cat…" at bounding box center [412, 227] width 825 height 454
click at [353, 13] on link "dashboard" at bounding box center [343, 12] width 41 height 13
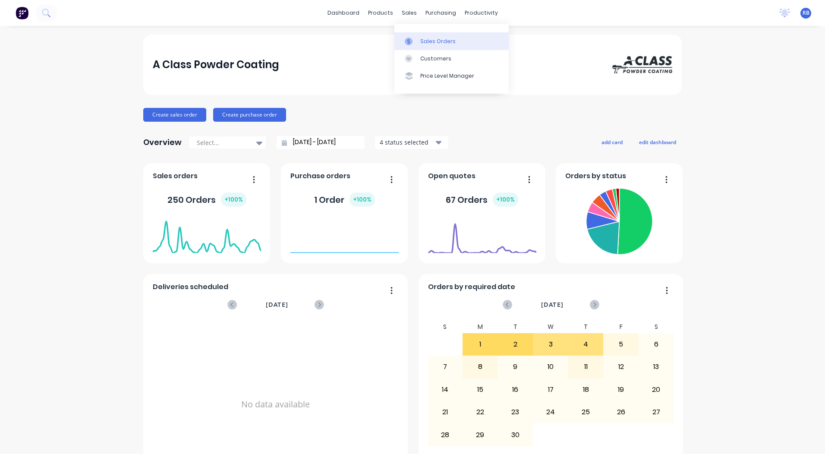
click at [432, 41] on div "Sales Orders" at bounding box center [437, 42] width 35 height 8
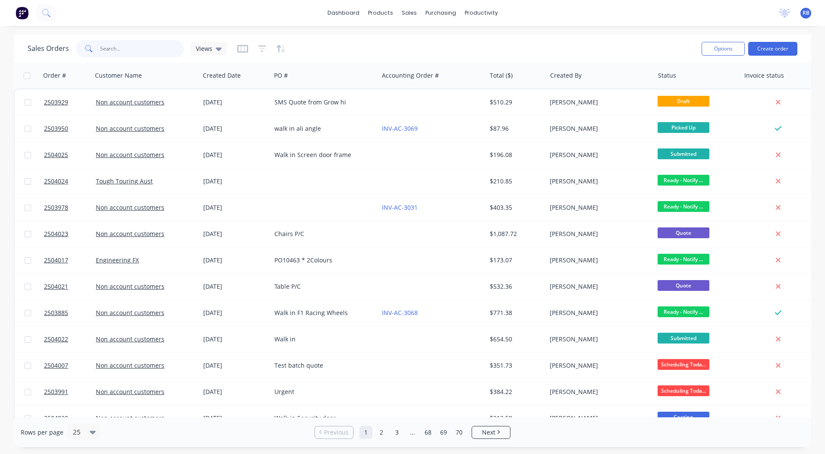
click at [142, 50] on input "text" at bounding box center [142, 48] width 84 height 17
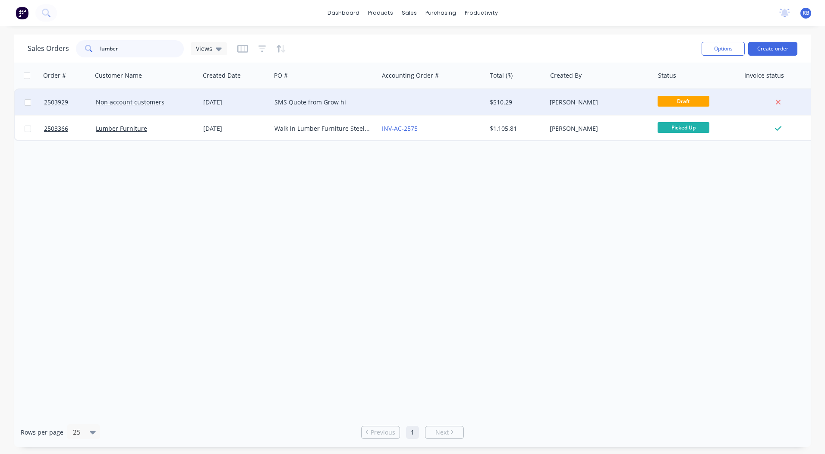
type input "lumber"
click at [448, 101] on div at bounding box center [431, 102] width 107 height 26
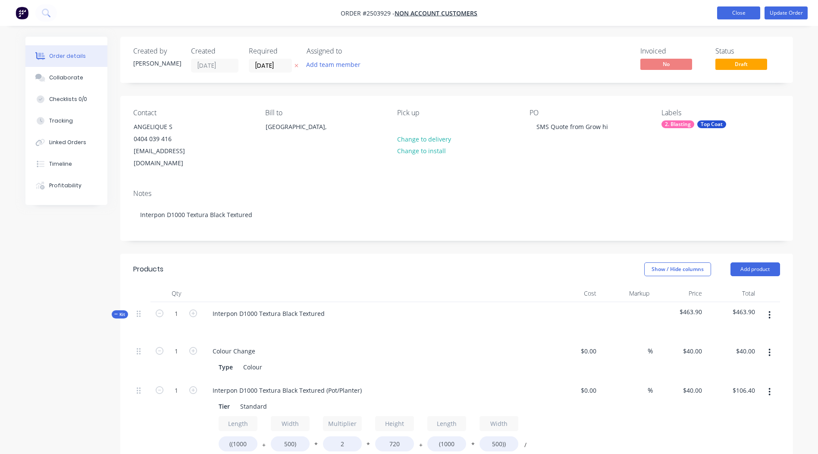
click at [739, 11] on button "Close" at bounding box center [739, 12] width 43 height 13
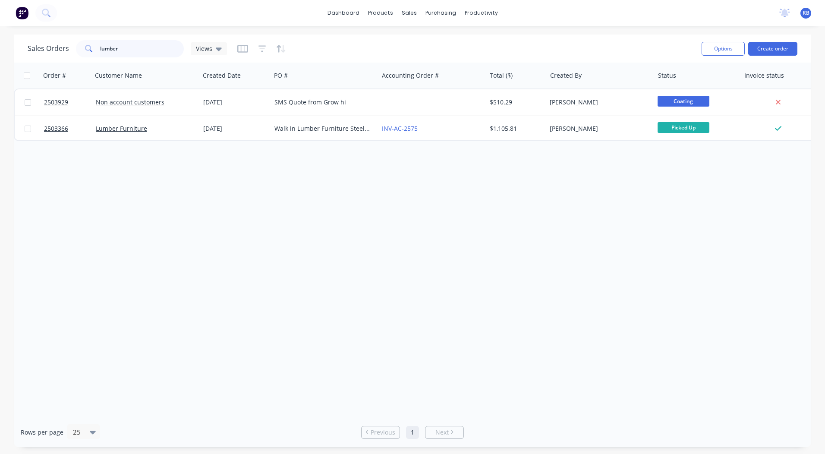
drag, startPoint x: 183, startPoint y: 50, endPoint x: 0, endPoint y: 47, distance: 182.5
click at [0, 47] on html "dashboard products sales purchasing productivity dashboard products Product Cat…" at bounding box center [412, 227] width 825 height 454
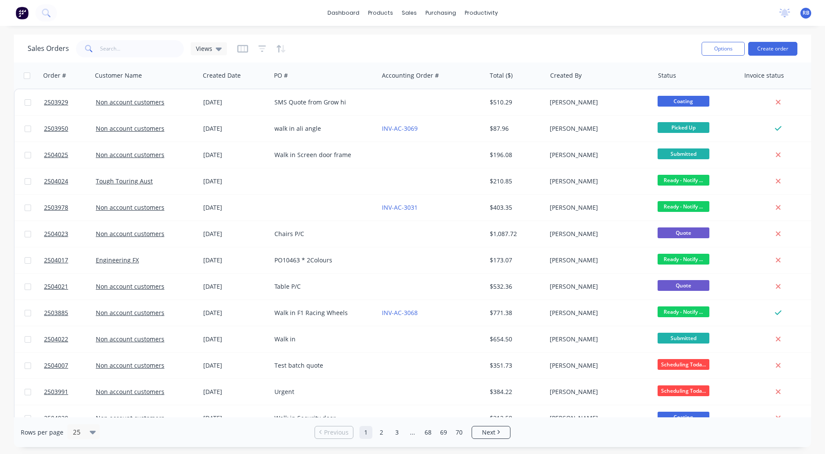
click at [392, 47] on div "Sales Orders Views" at bounding box center [361, 48] width 667 height 21
